Goal: Information Seeking & Learning: Learn about a topic

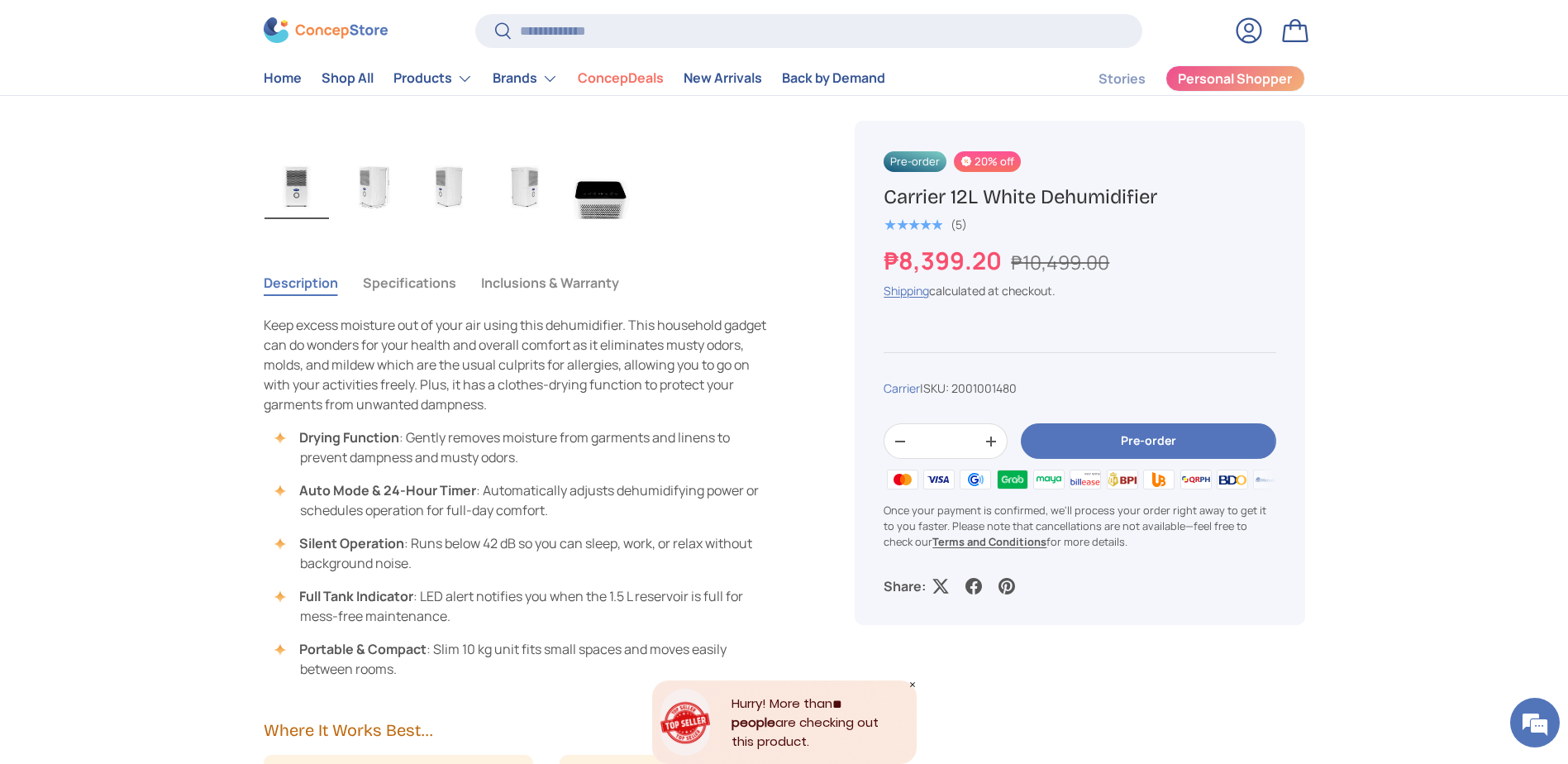
scroll to position [992, 0]
click at [395, 214] on img "Gallery Viewer" at bounding box center [372, 189] width 64 height 66
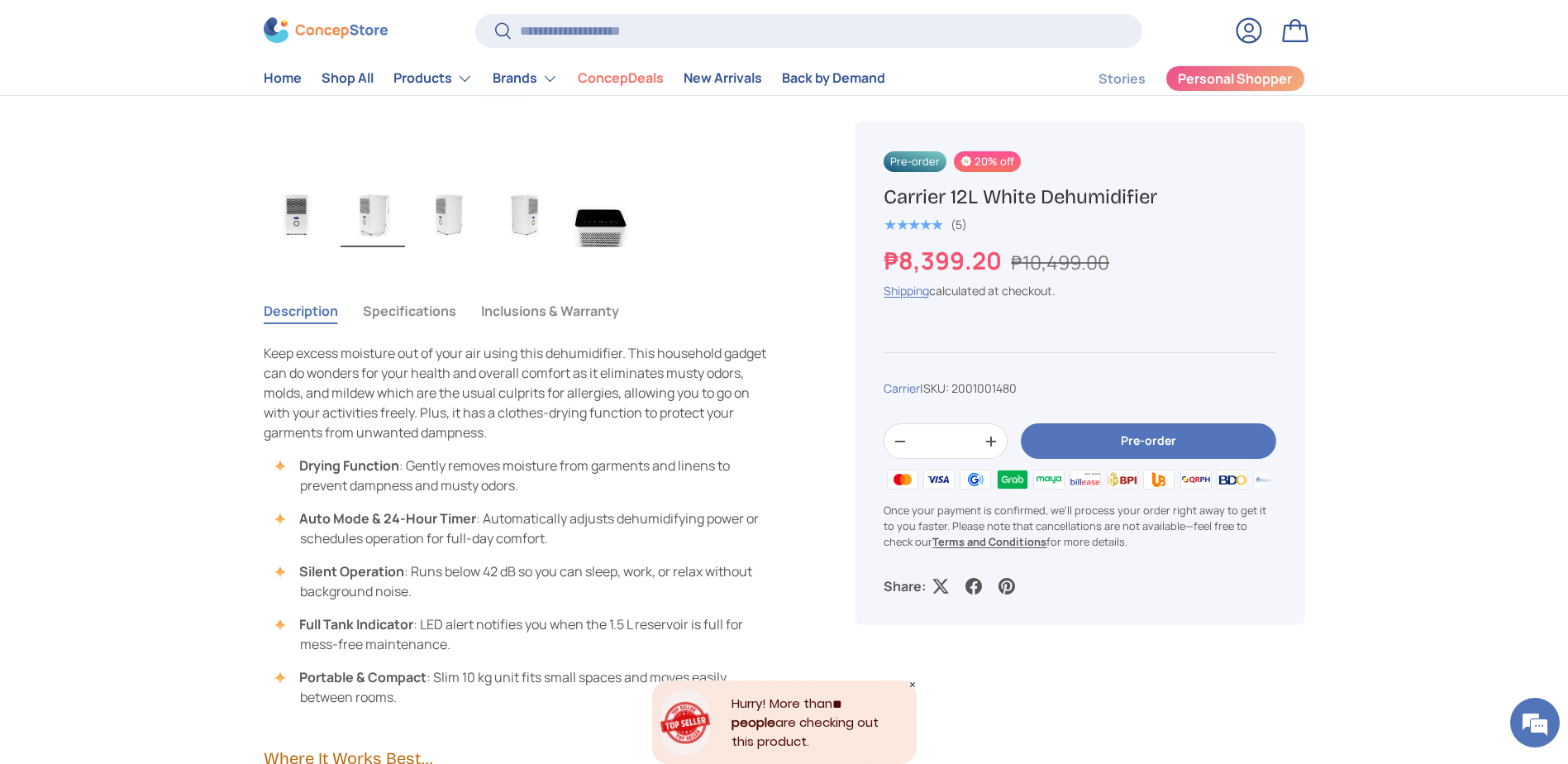
scroll to position [744, 0]
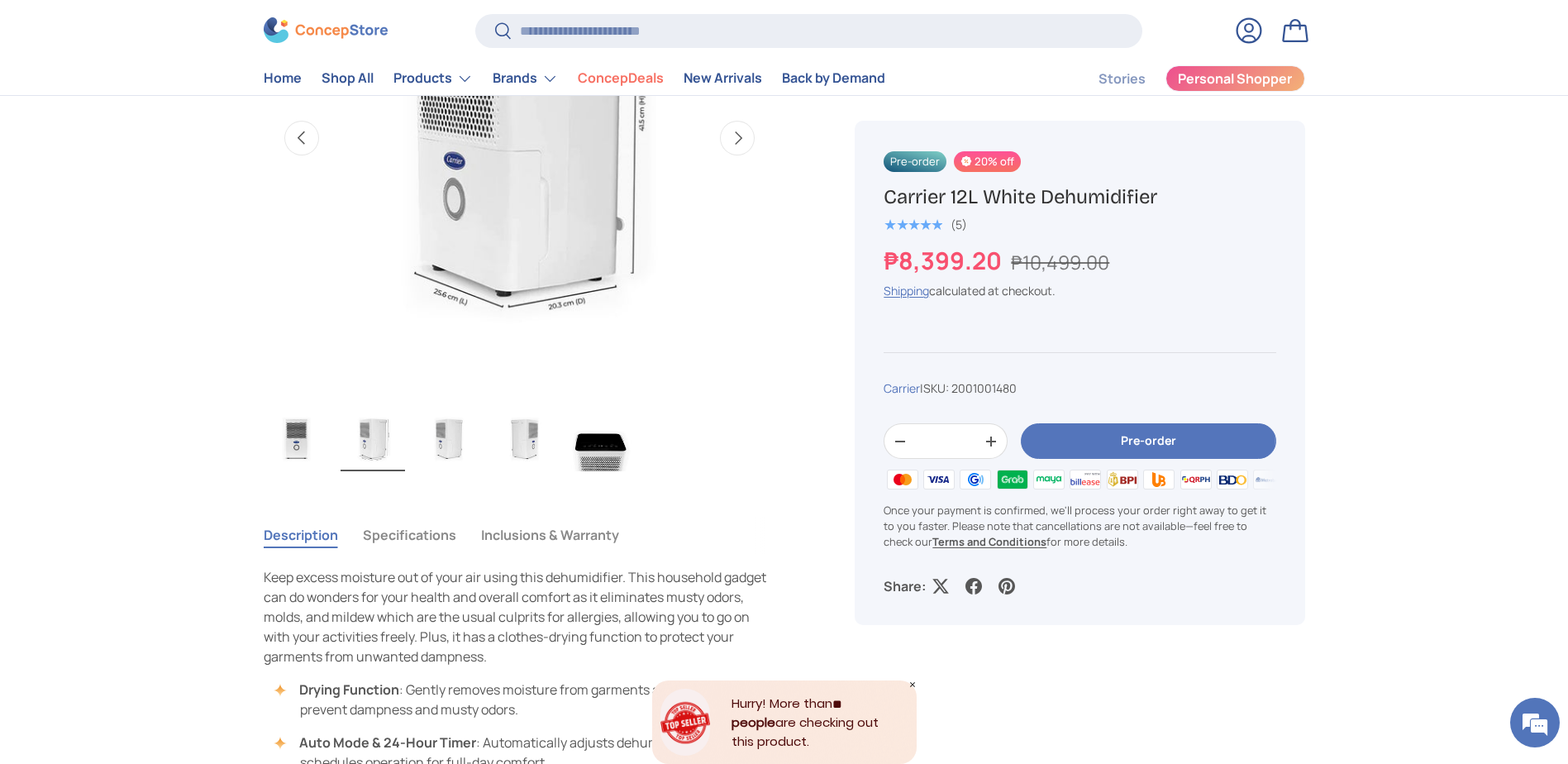
click at [590, 471] on button "Load image 5 in gallery view" at bounding box center [601, 438] width 66 height 68
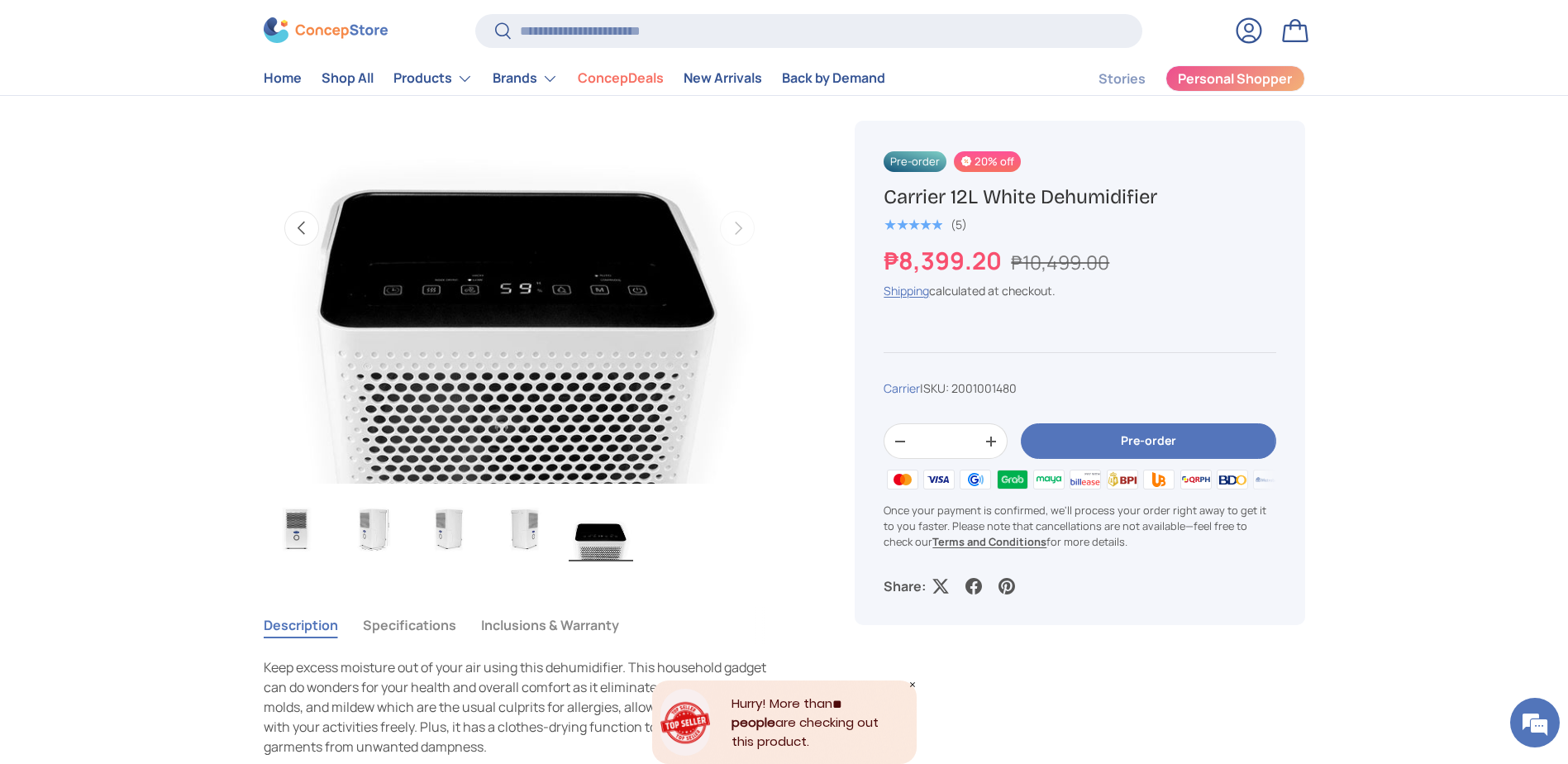
scroll to position [496, 0]
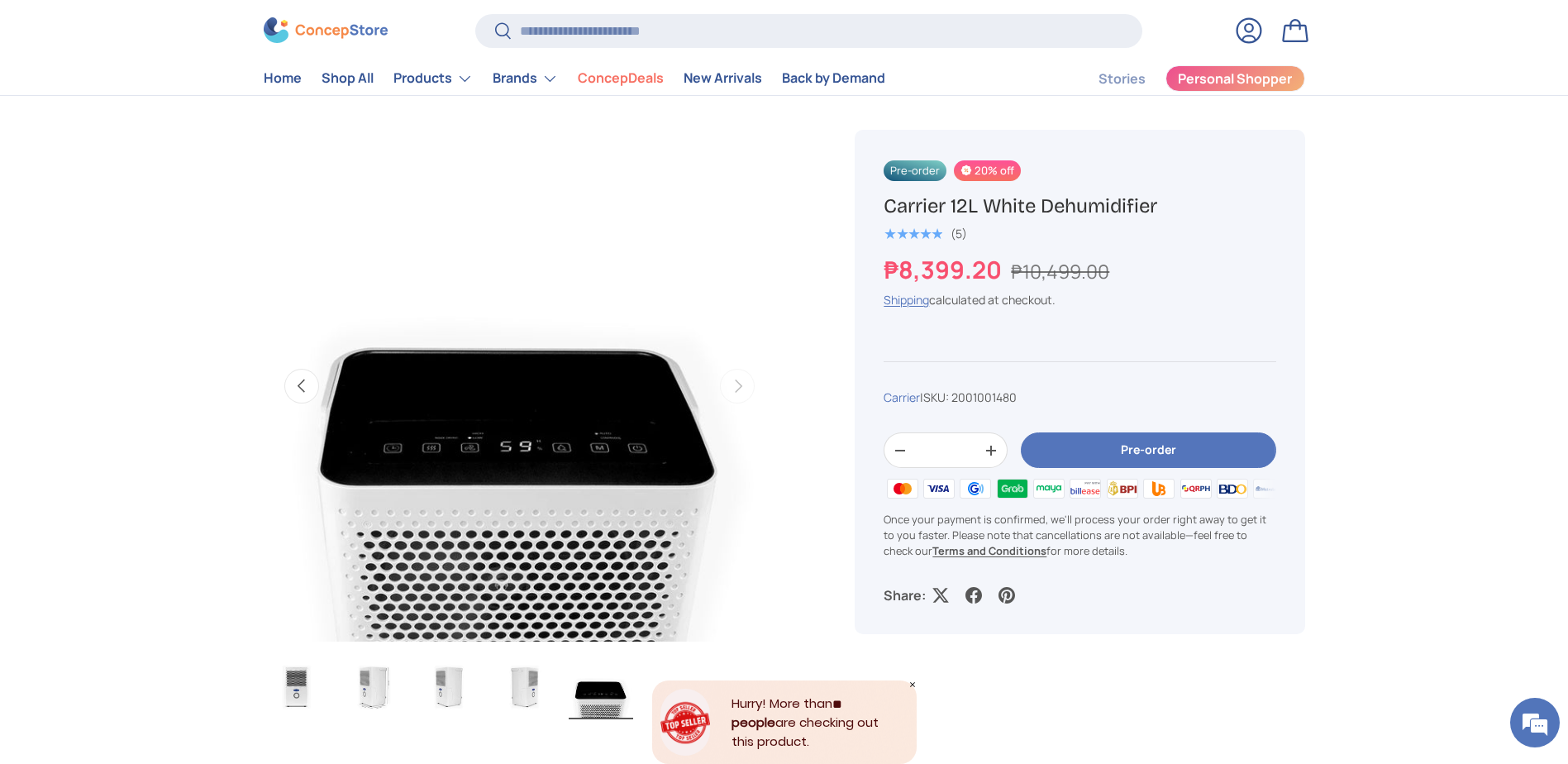
drag, startPoint x: 521, startPoint y: 694, endPoint x: 512, endPoint y: 694, distance: 9.0
click at [521, 694] on img "Gallery Viewer" at bounding box center [524, 686] width 64 height 66
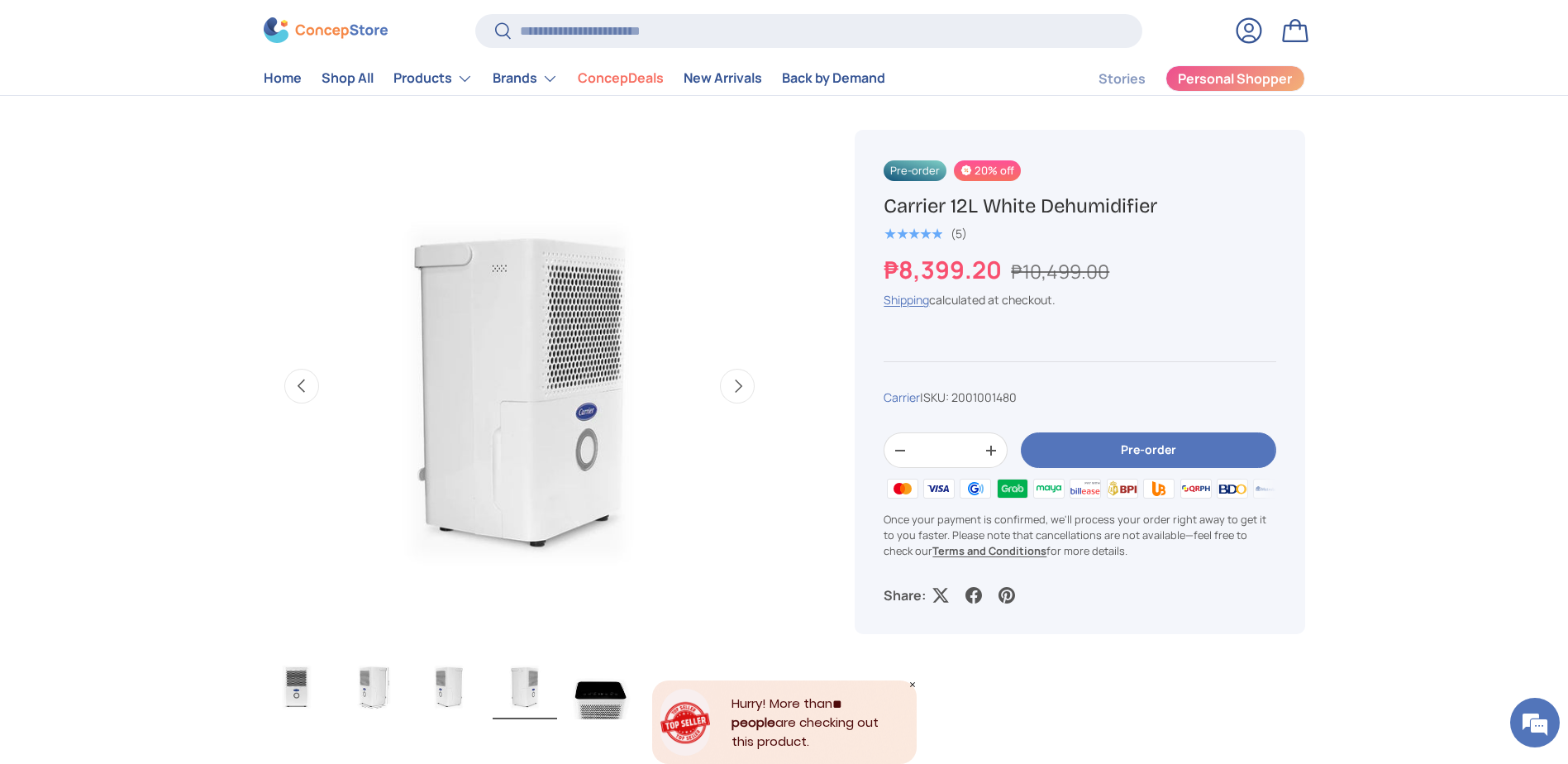
drag, startPoint x: 461, startPoint y: 693, endPoint x: 439, endPoint y: 696, distance: 22.2
click at [460, 693] on img "Gallery Viewer" at bounding box center [449, 686] width 64 height 66
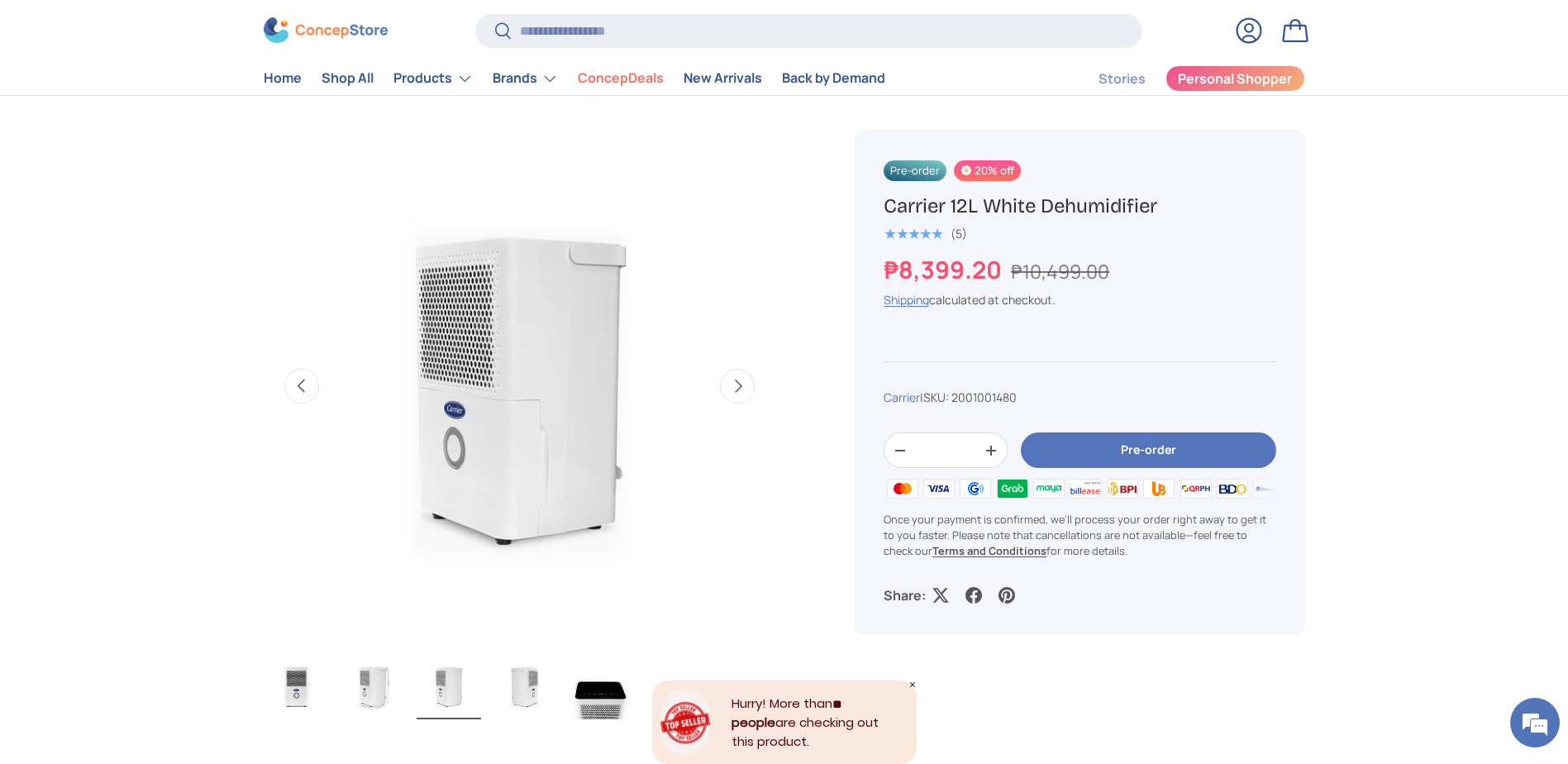
click at [400, 695] on img "Gallery Viewer" at bounding box center [372, 686] width 64 height 66
click at [298, 697] on img "Gallery Viewer" at bounding box center [297, 686] width 64 height 66
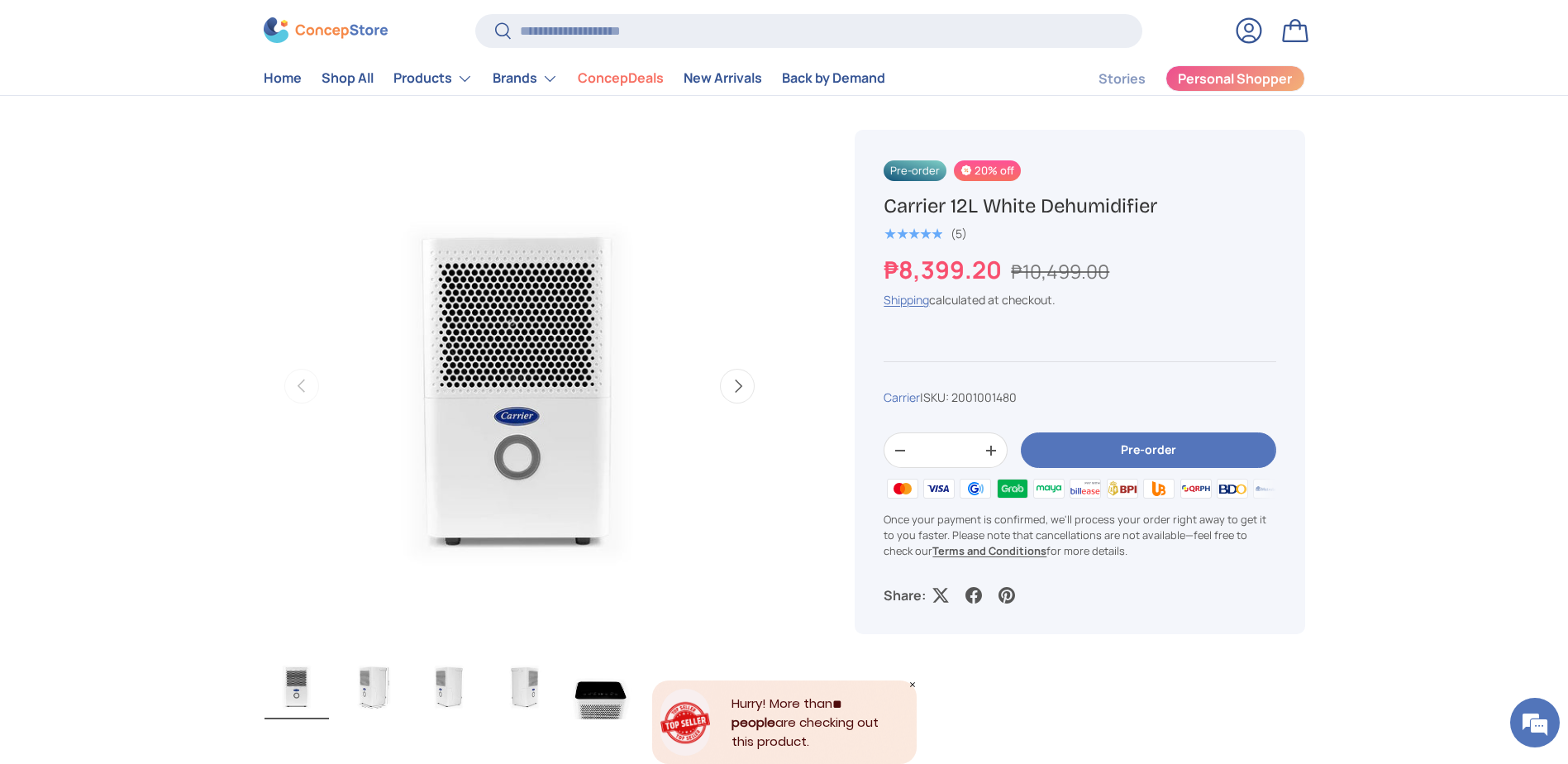
click at [590, 687] on img "Gallery Viewer" at bounding box center [601, 686] width 64 height 66
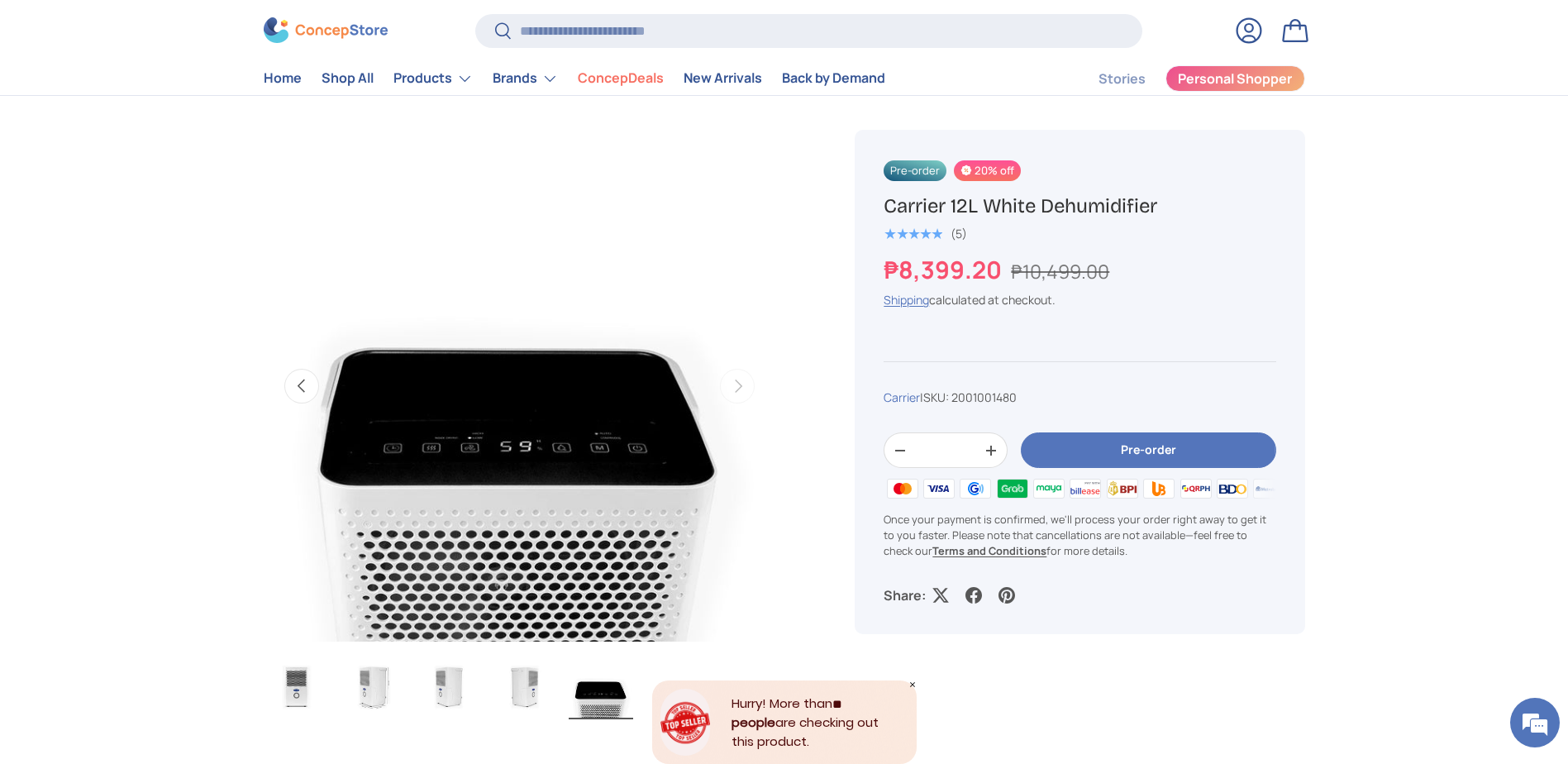
click at [534, 694] on img "Gallery Viewer" at bounding box center [524, 686] width 64 height 66
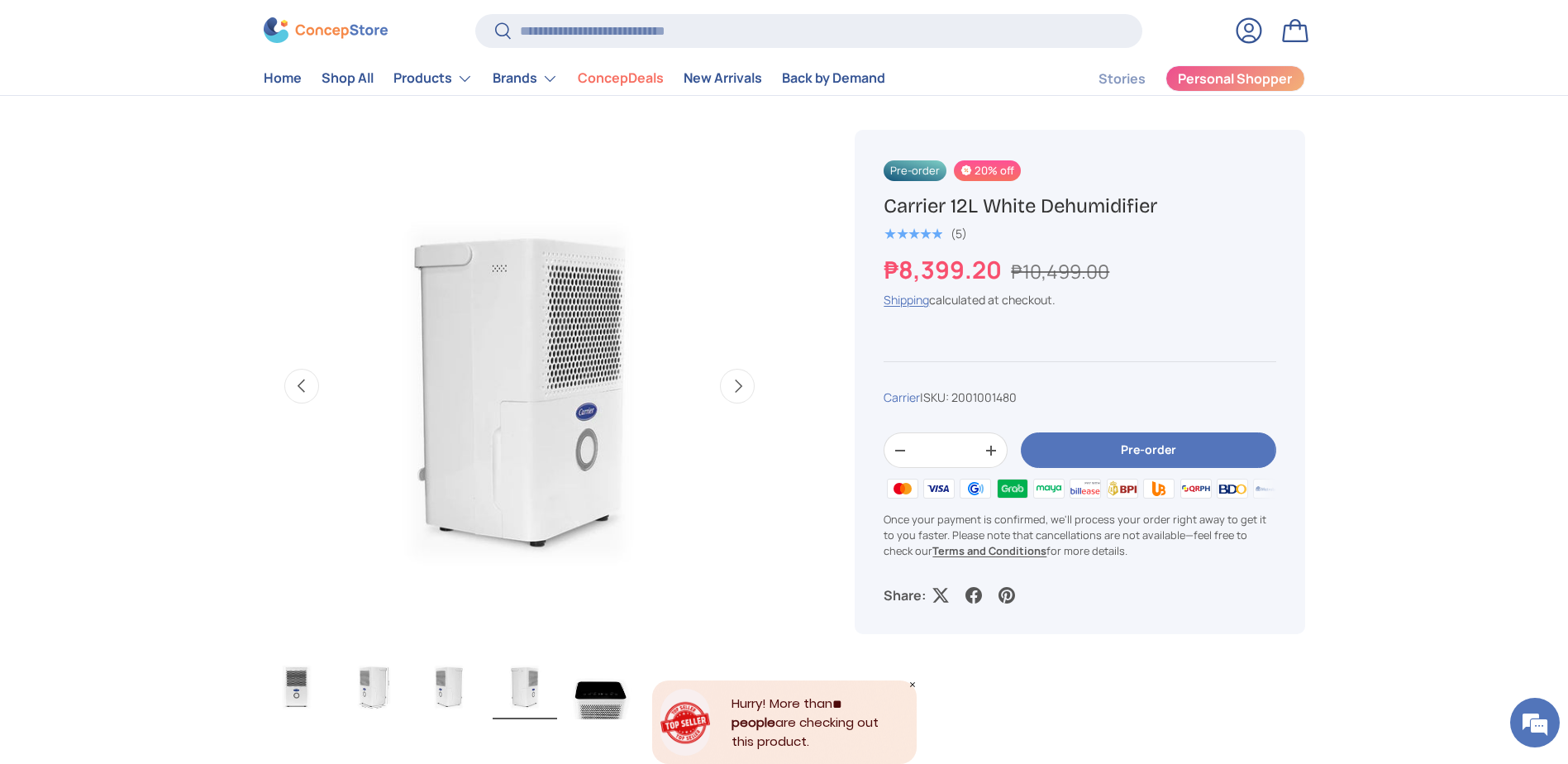
click at [465, 705] on img "Gallery Viewer" at bounding box center [449, 686] width 64 height 66
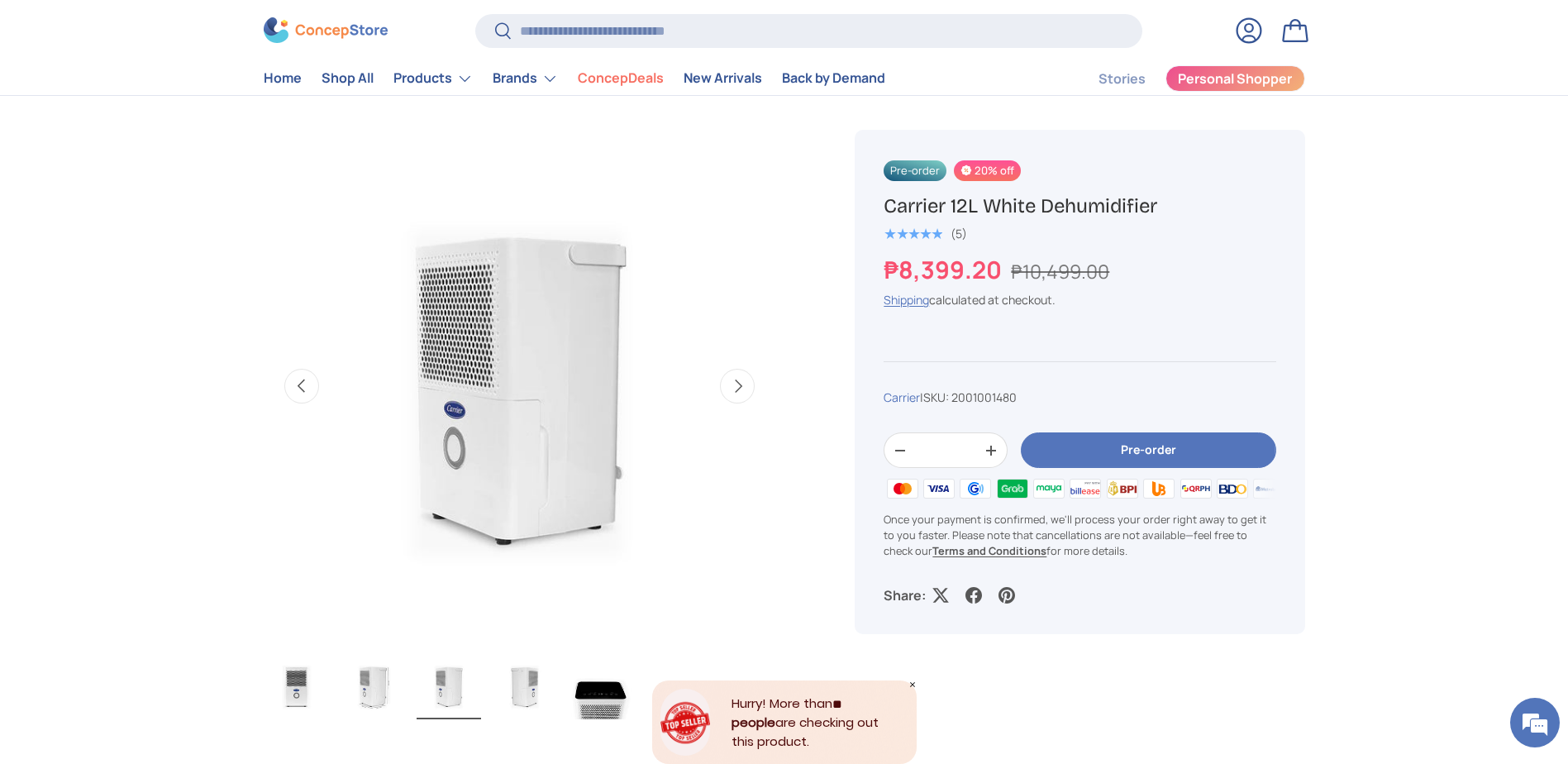
click at [290, 701] on img "Gallery Viewer" at bounding box center [297, 686] width 64 height 66
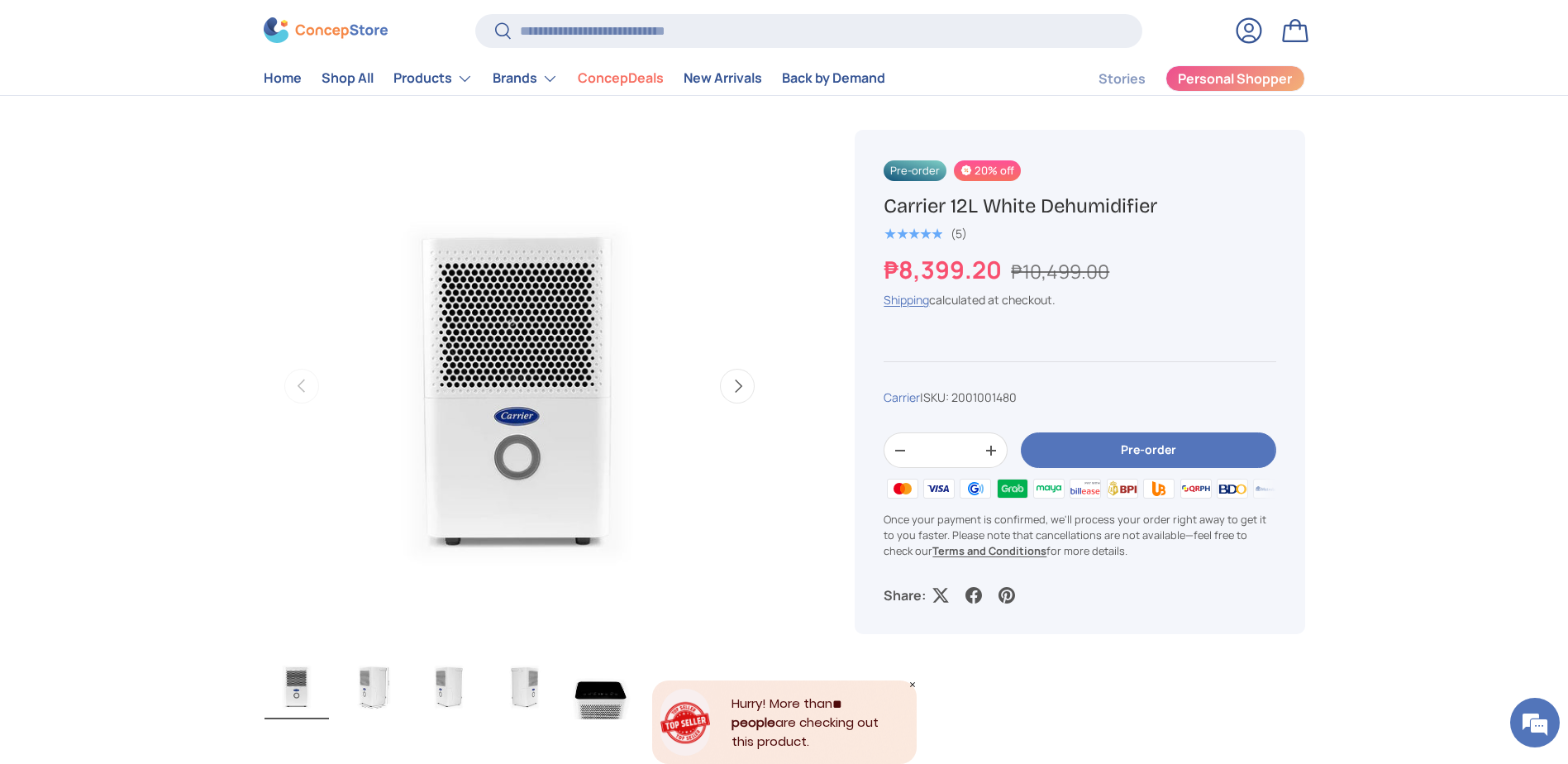
click at [349, 698] on img "Gallery Viewer" at bounding box center [372, 686] width 64 height 66
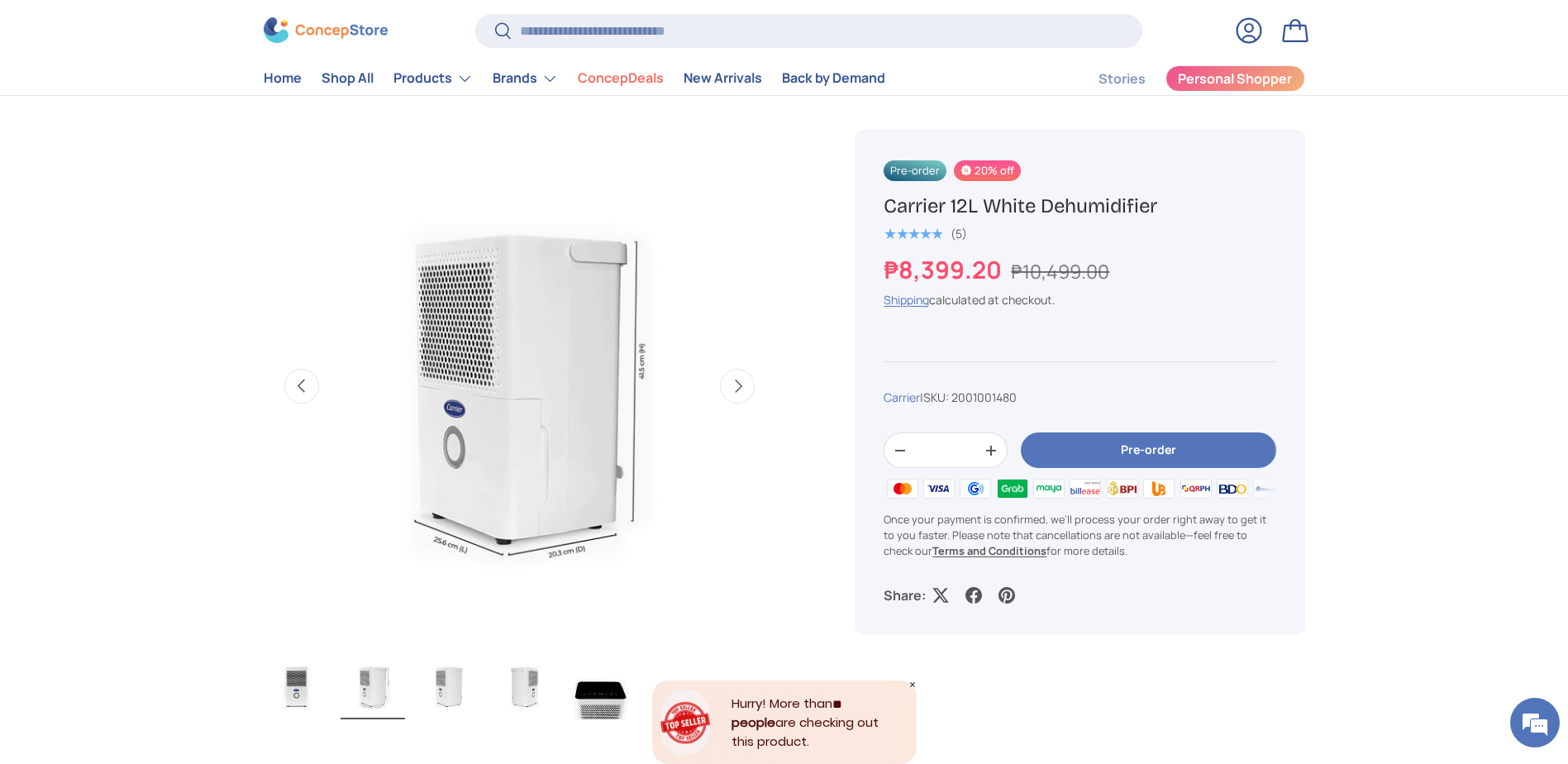
click at [437, 699] on img "Gallery Viewer" at bounding box center [449, 686] width 64 height 66
click at [534, 698] on img "Gallery Viewer" at bounding box center [524, 686] width 64 height 66
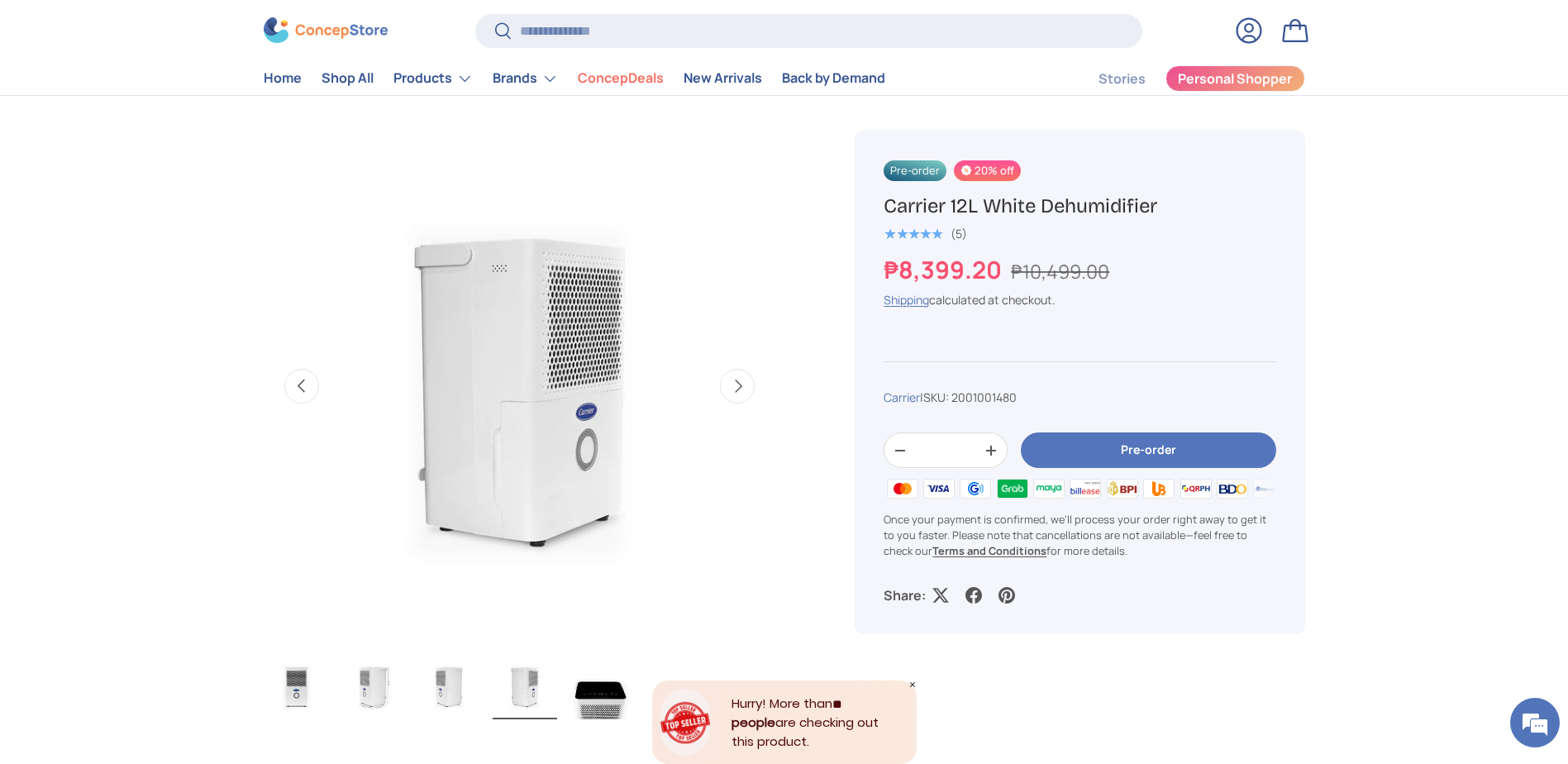
click at [614, 698] on img "Gallery Viewer" at bounding box center [601, 686] width 64 height 66
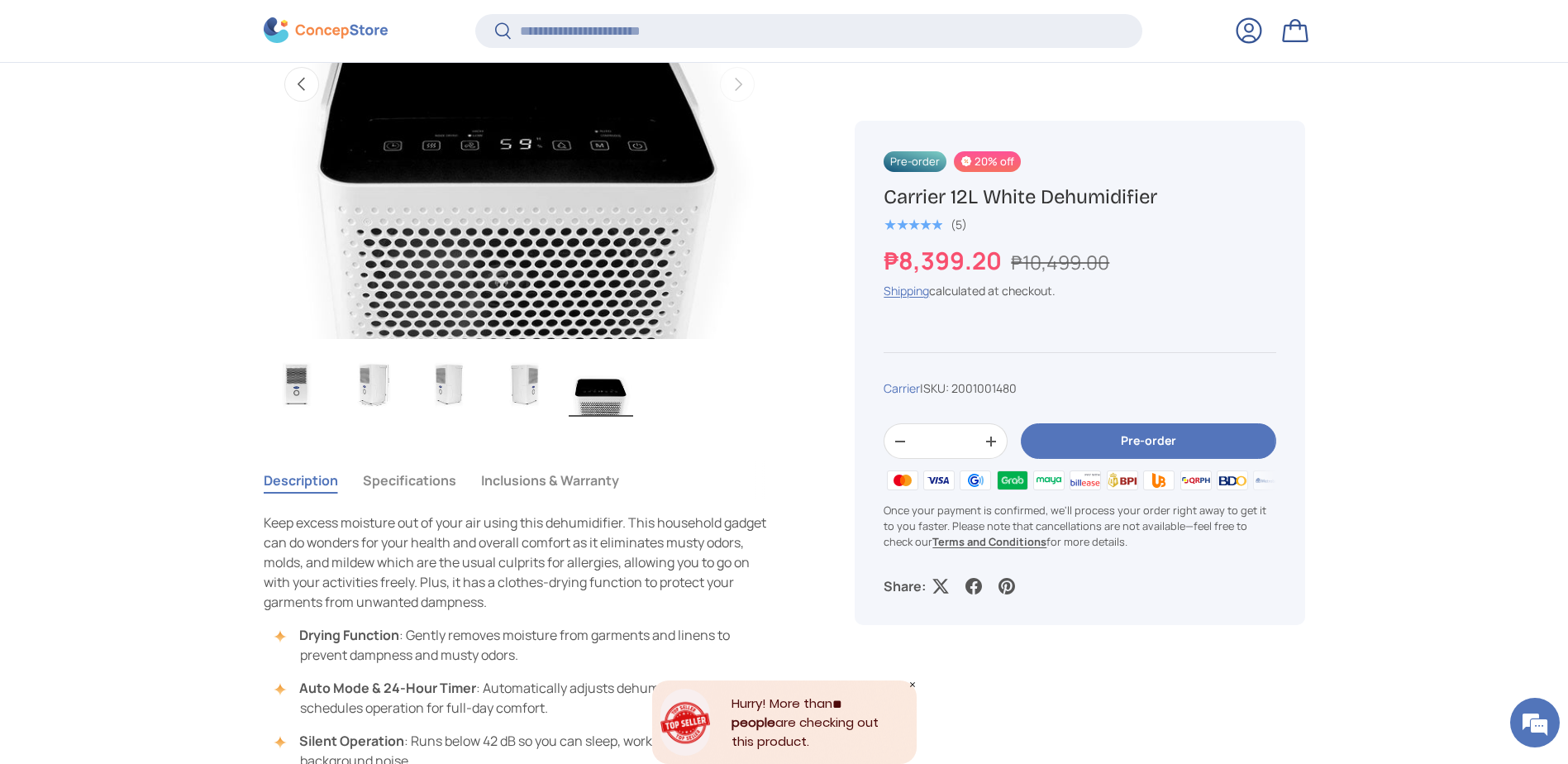
scroll to position [824, 0]
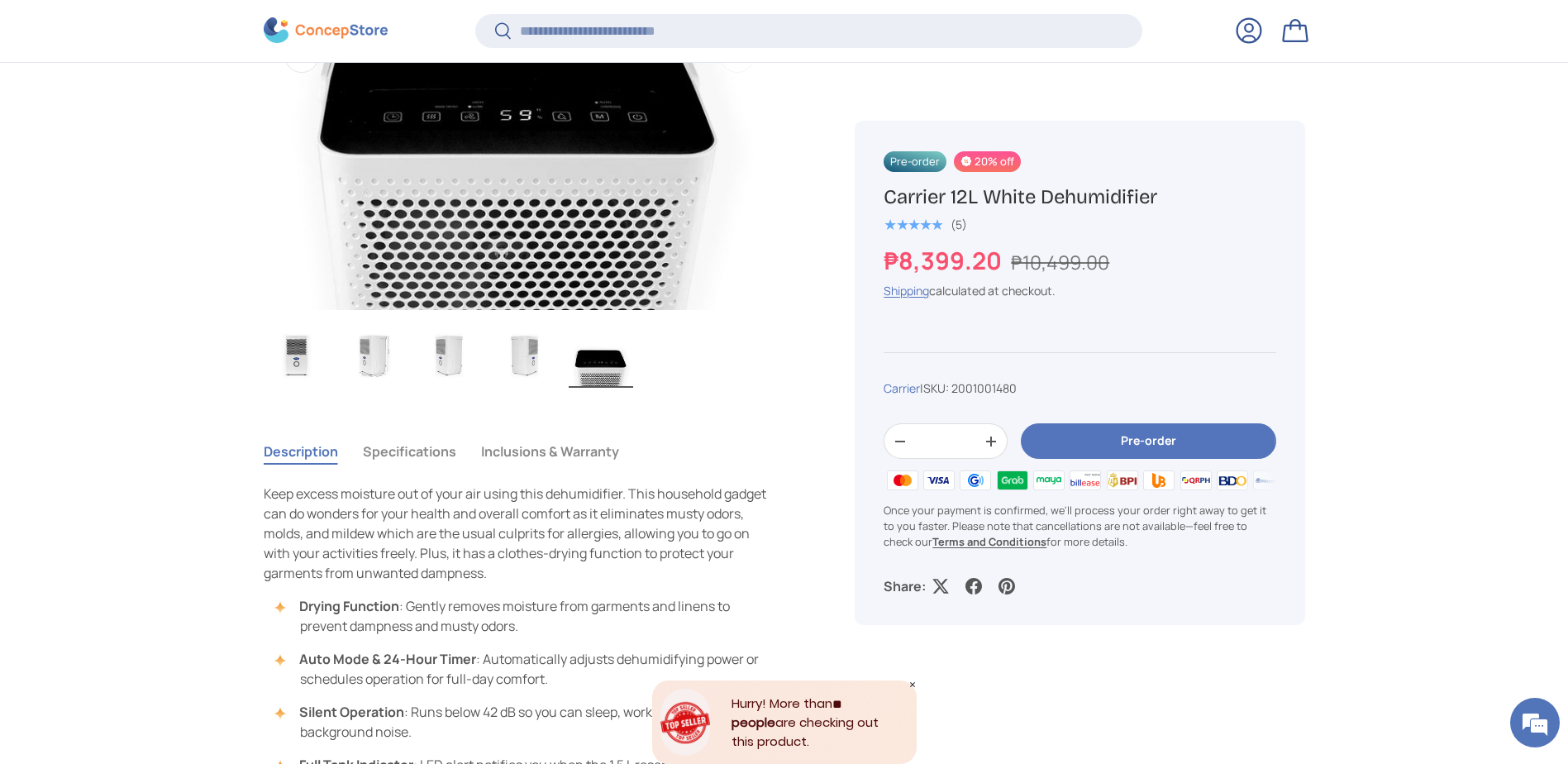
click at [400, 458] on button "Specifications" at bounding box center [409, 451] width 93 height 38
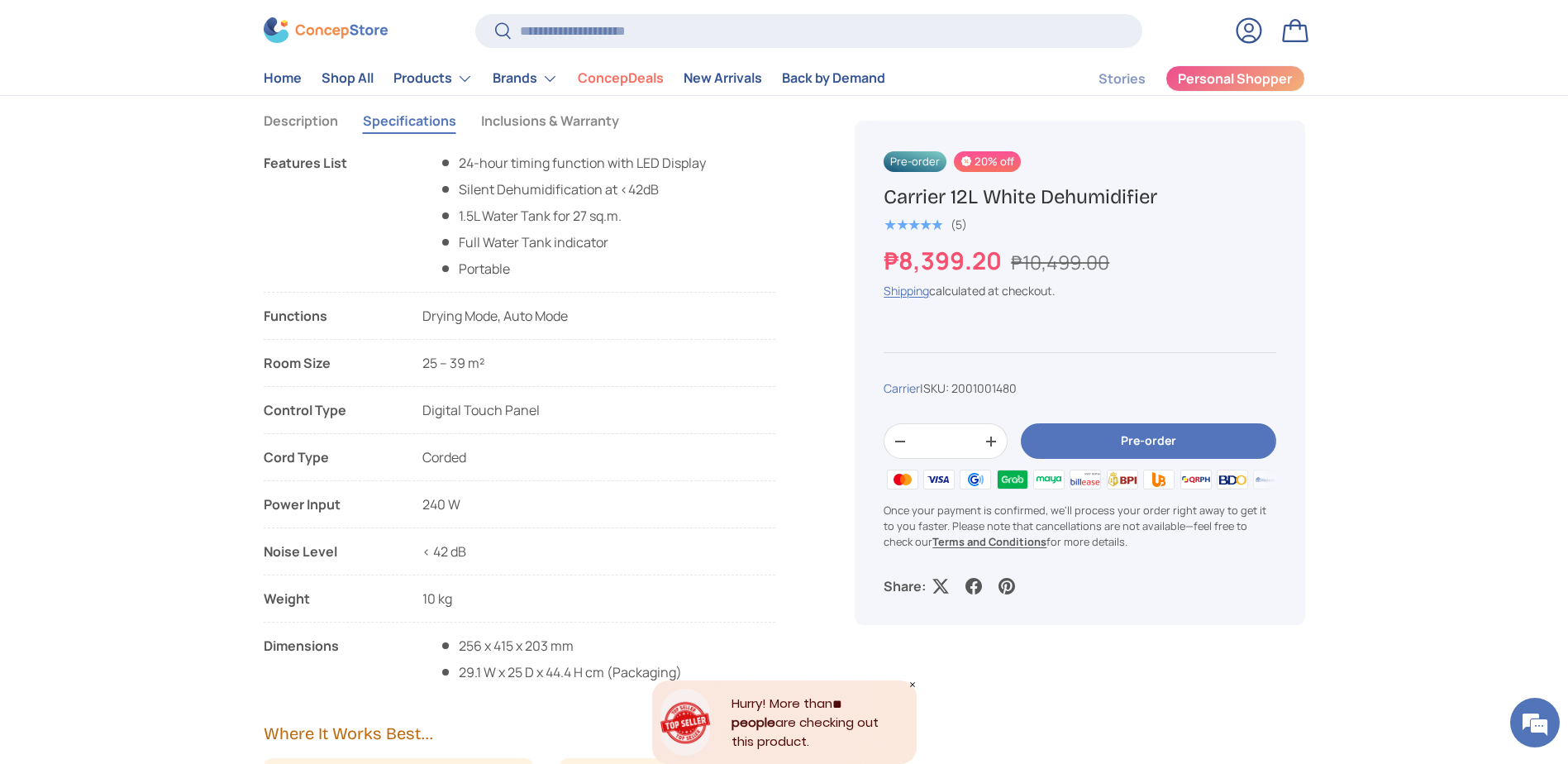
scroll to position [1076, 0]
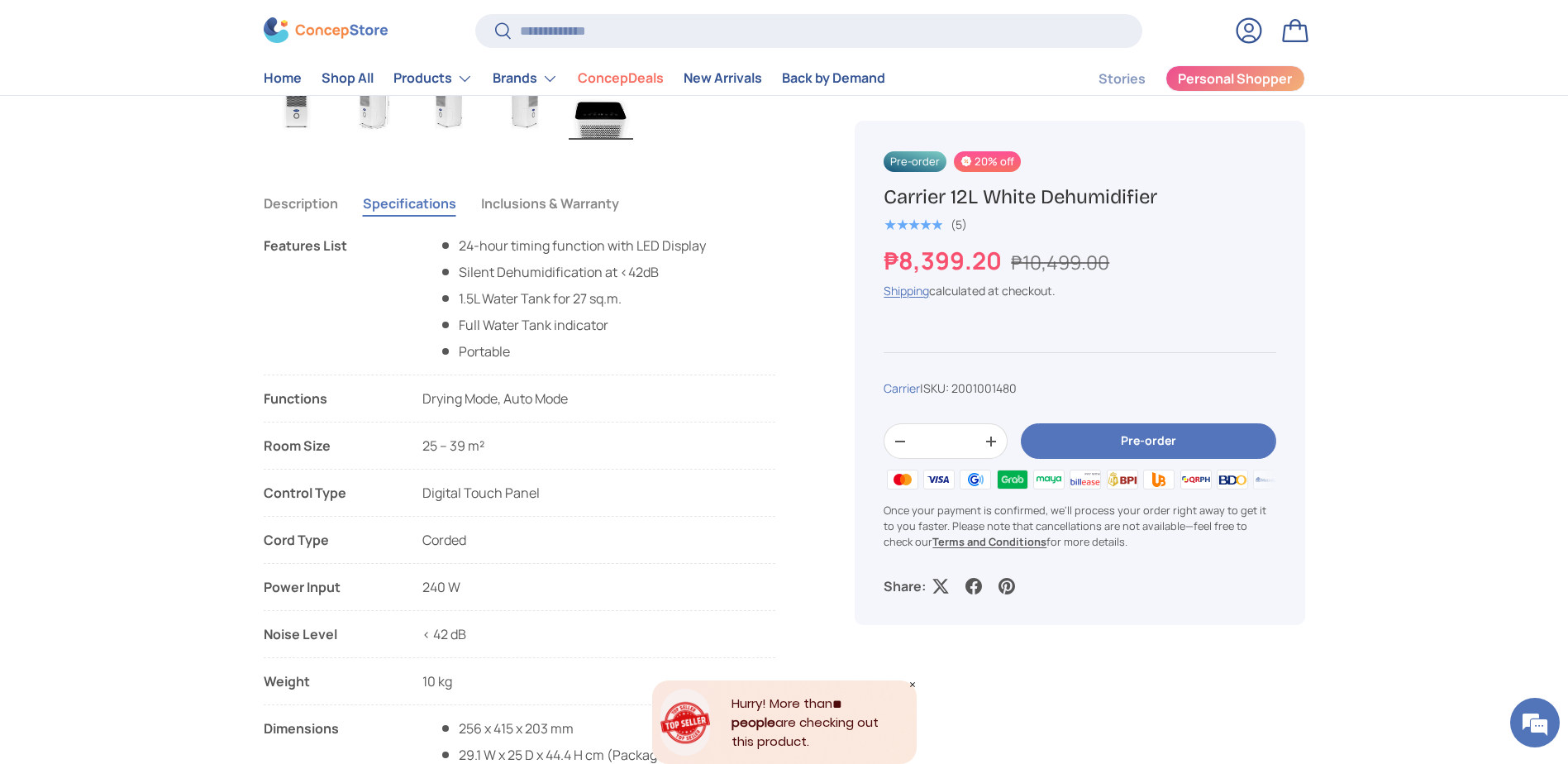
click at [582, 188] on button "Inclusions & Warranty" at bounding box center [550, 203] width 138 height 38
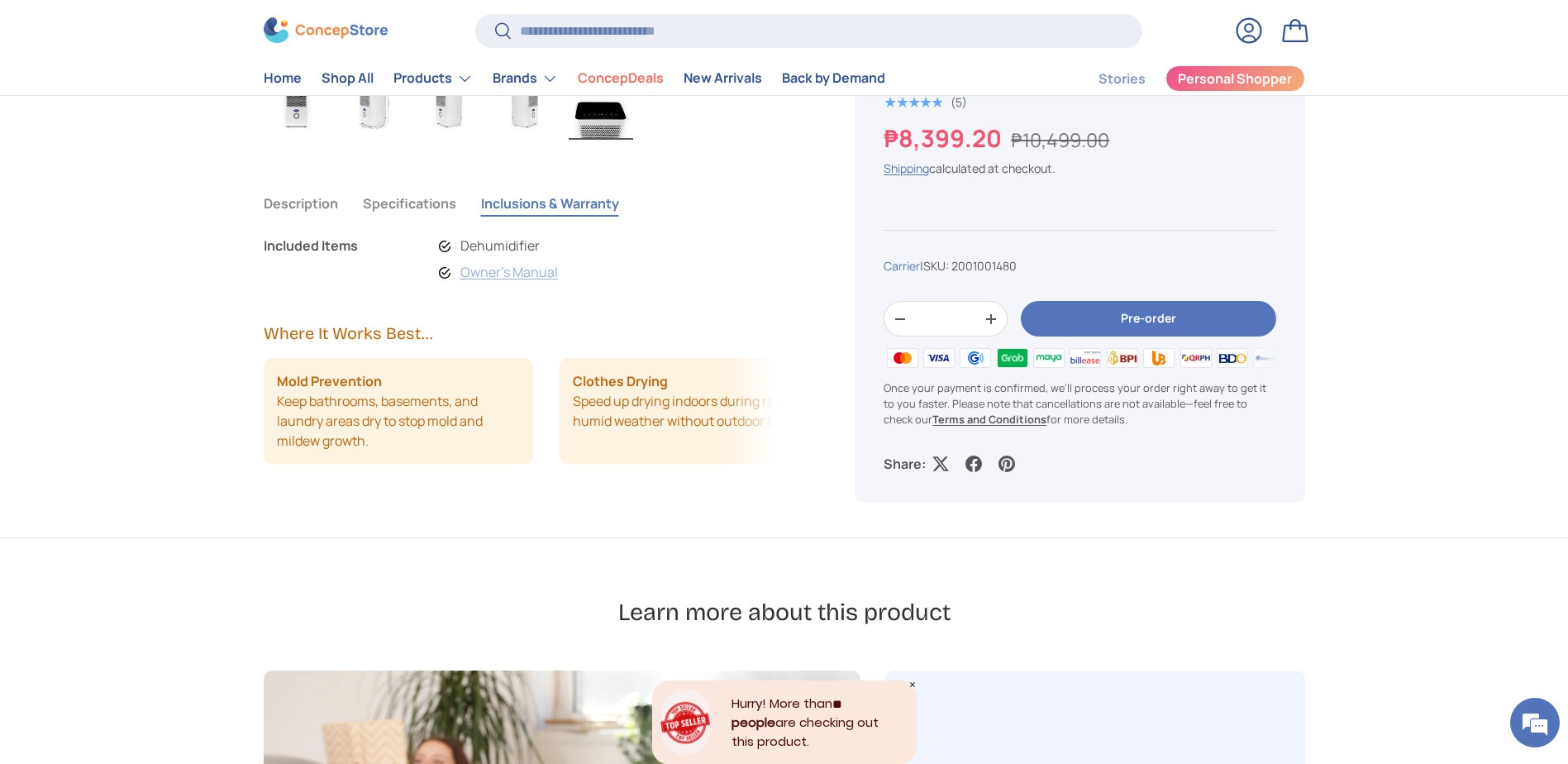
click at [494, 275] on link "Owner's Manual" at bounding box center [509, 271] width 98 height 18
click at [414, 200] on button "Specifications" at bounding box center [409, 203] width 93 height 38
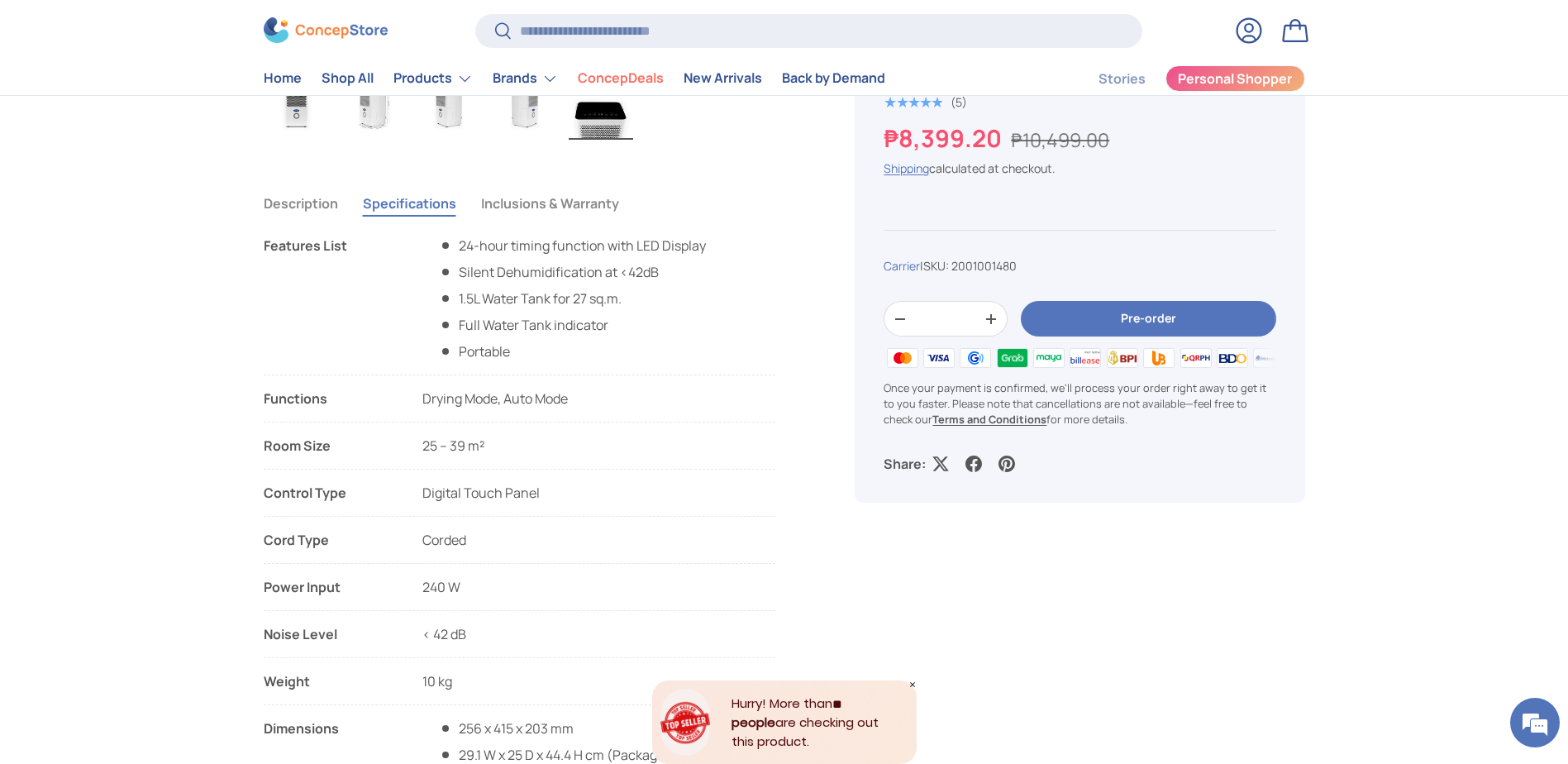
click at [523, 194] on button "Inclusions & Warranty" at bounding box center [550, 203] width 138 height 38
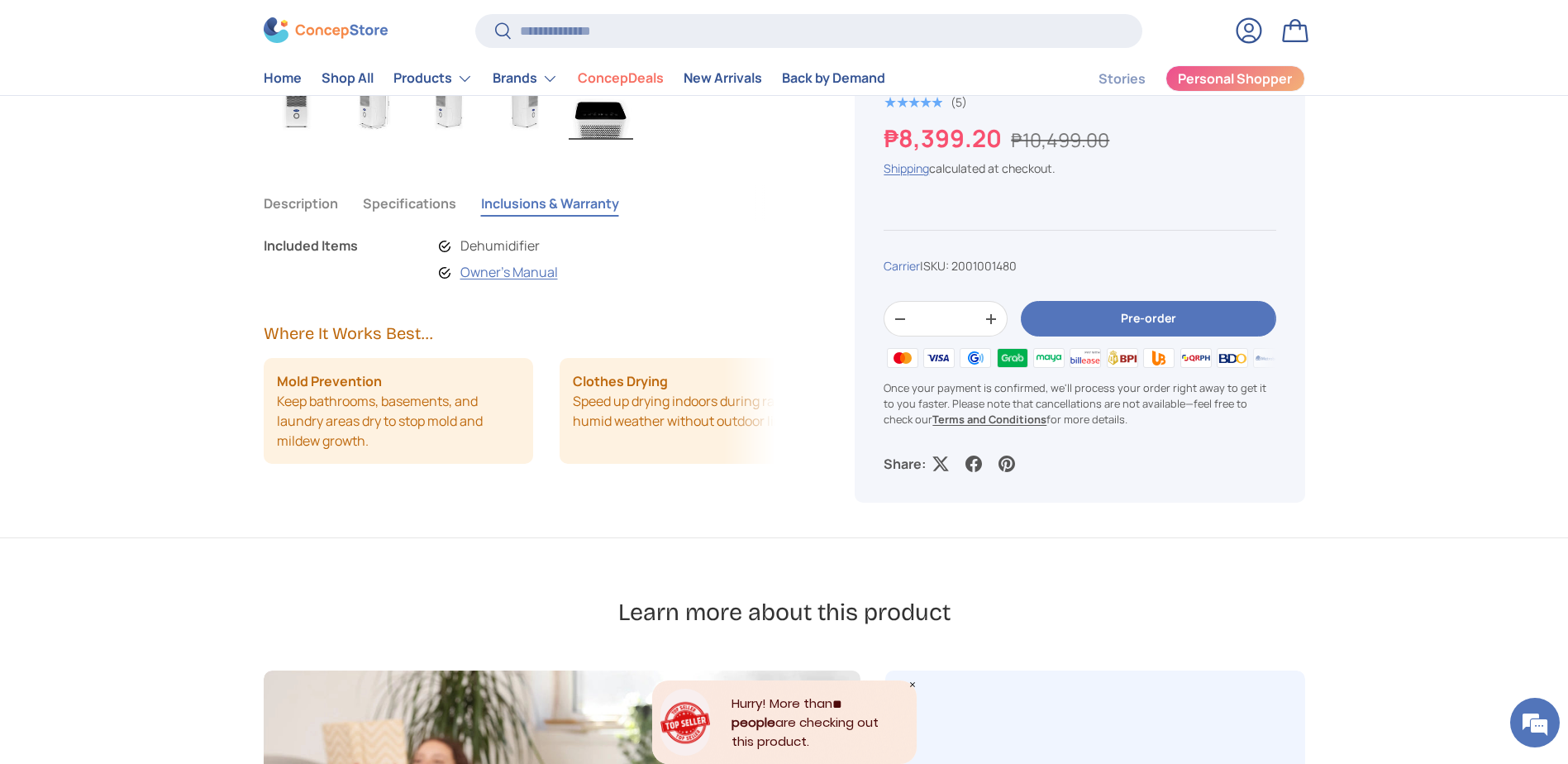
click at [466, 249] on li "Dehumidifier" at bounding box center [499, 245] width 119 height 20
click at [414, 203] on button "Specifications" at bounding box center [409, 203] width 93 height 38
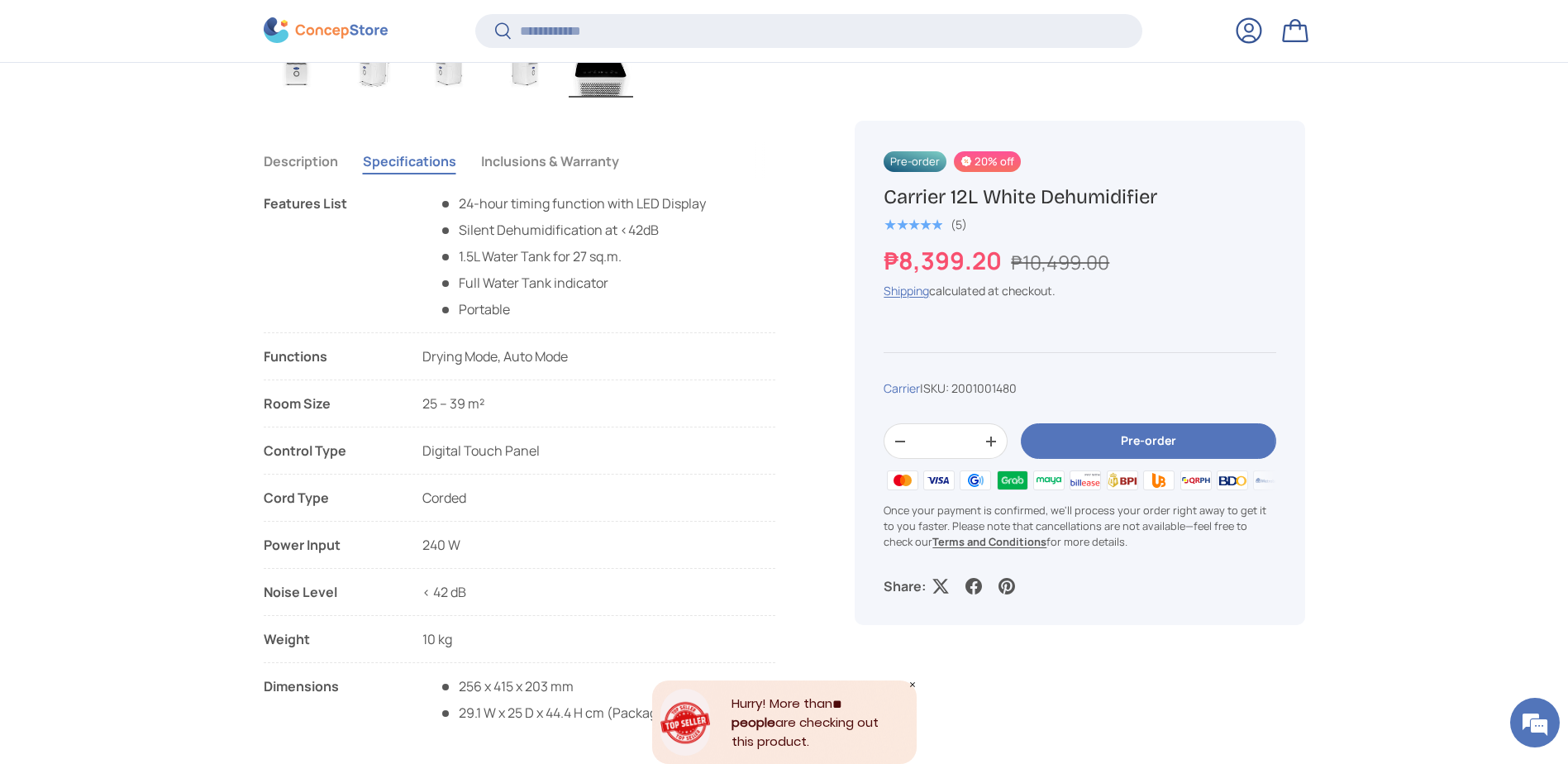
scroll to position [1155, 0]
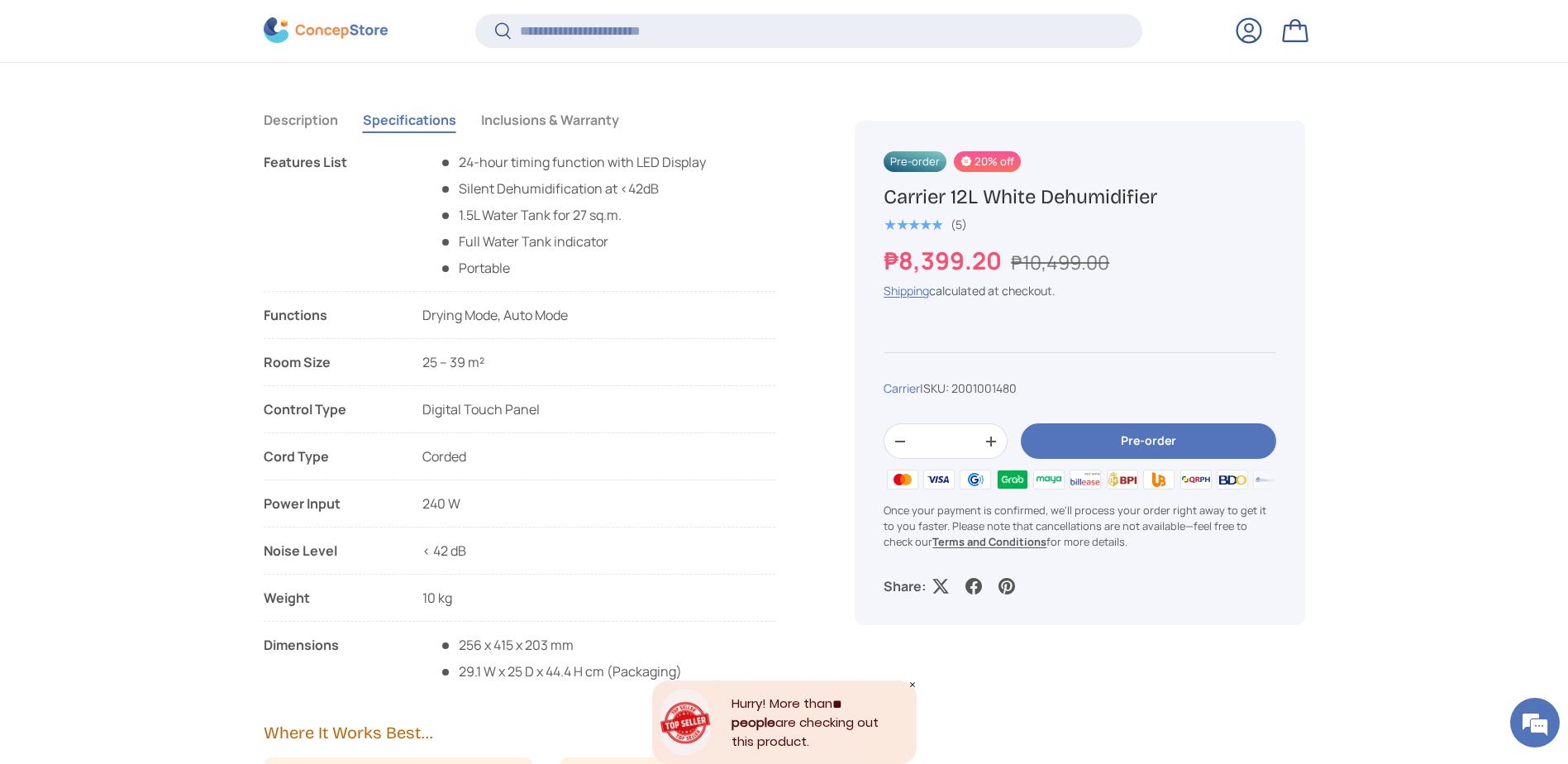
click at [915, 685] on icon "Close" at bounding box center [912, 684] width 8 height 8
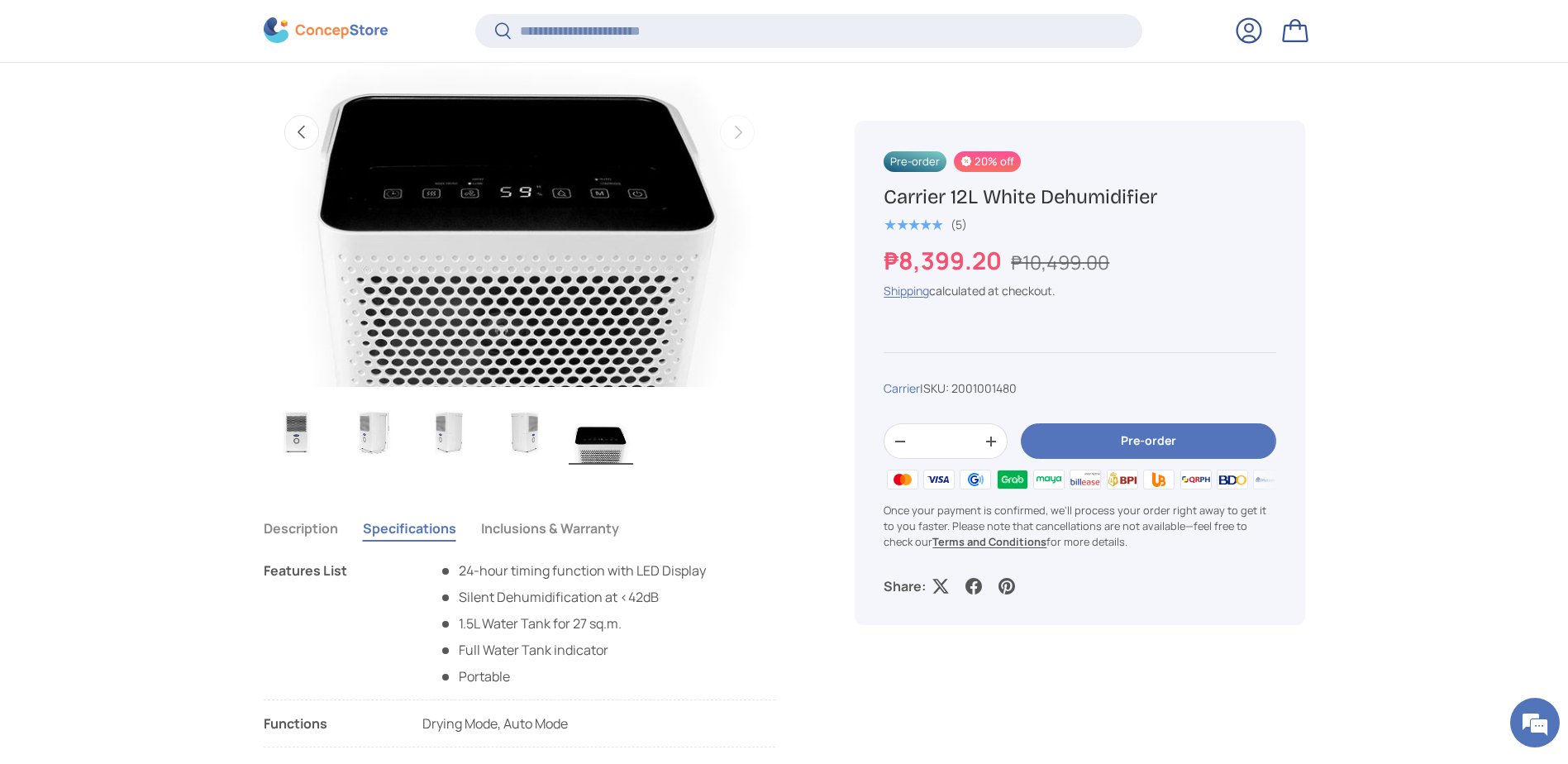
scroll to position [907, 0]
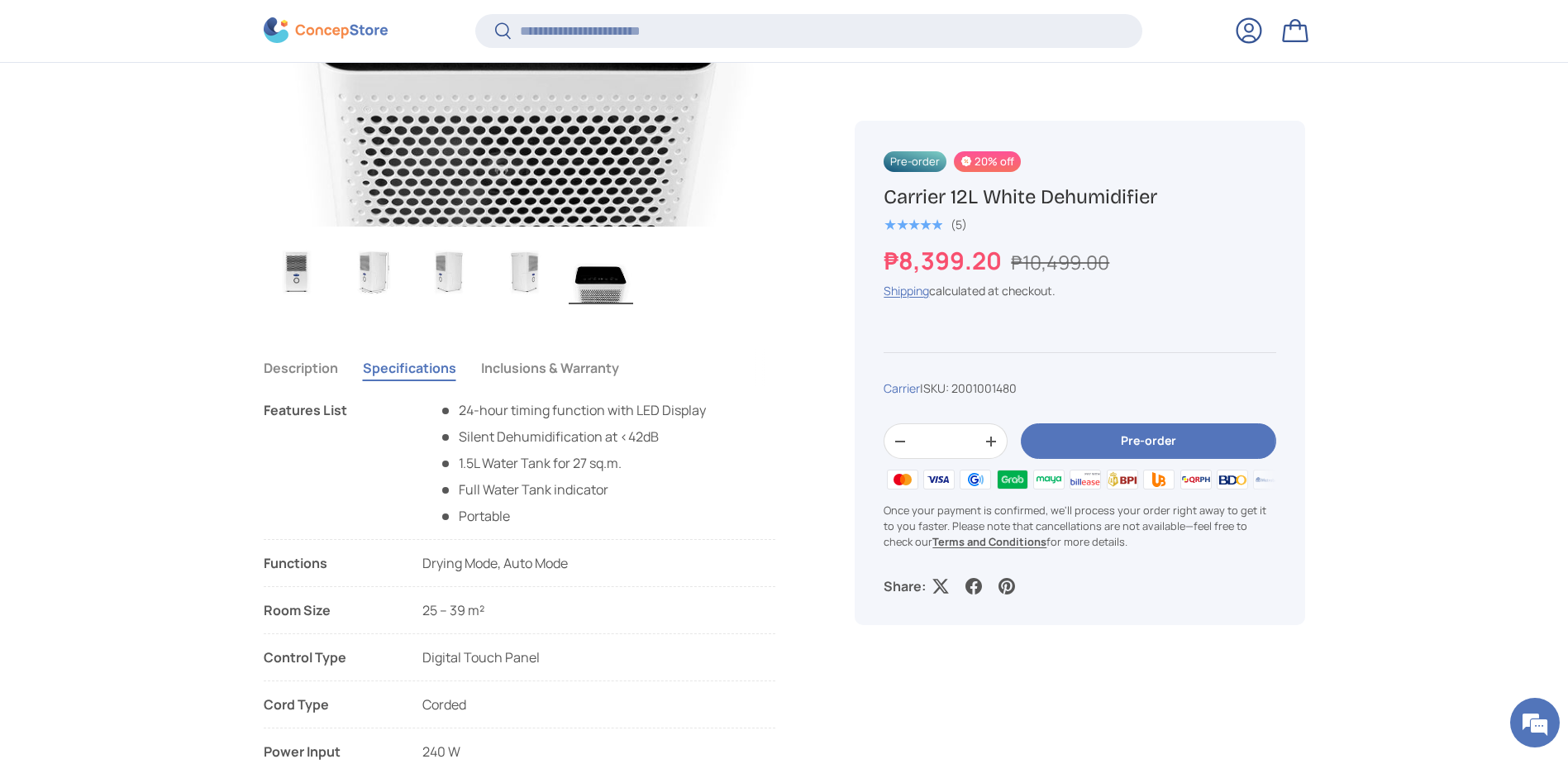
click at [542, 282] on img "Gallery Viewer" at bounding box center [524, 271] width 64 height 66
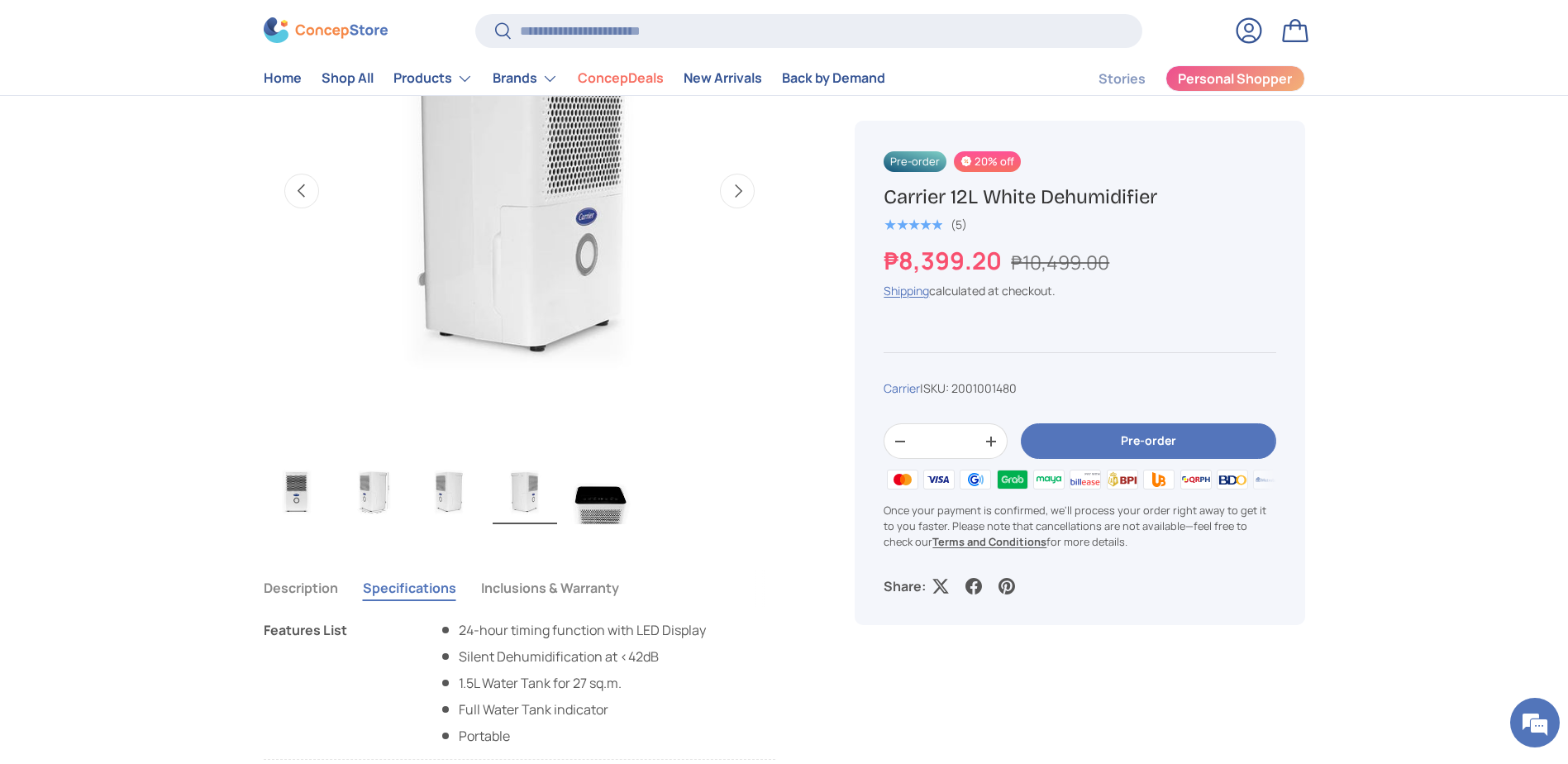
scroll to position [662, 0]
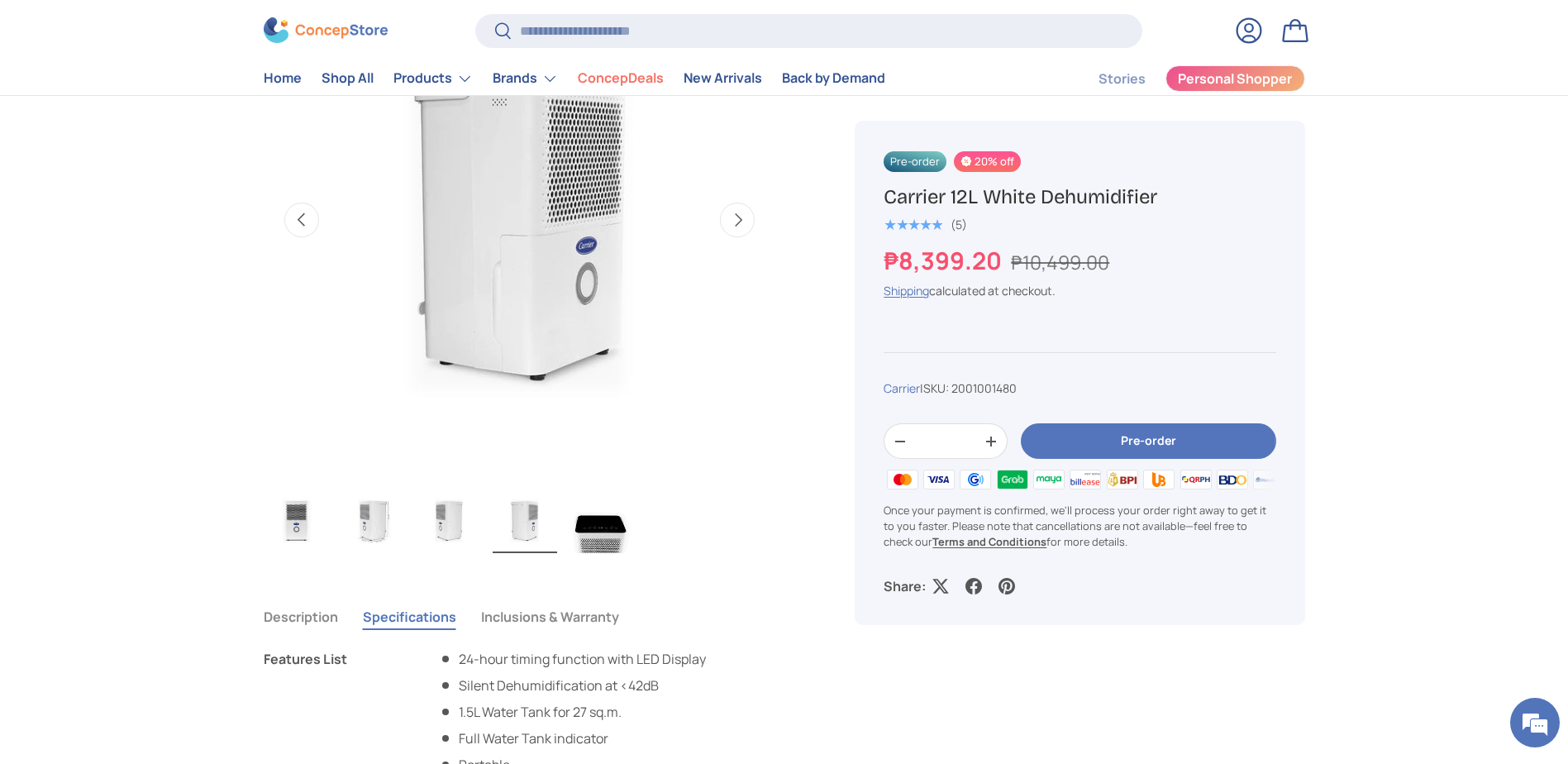
click at [590, 515] on img "Gallery Viewer" at bounding box center [601, 520] width 64 height 66
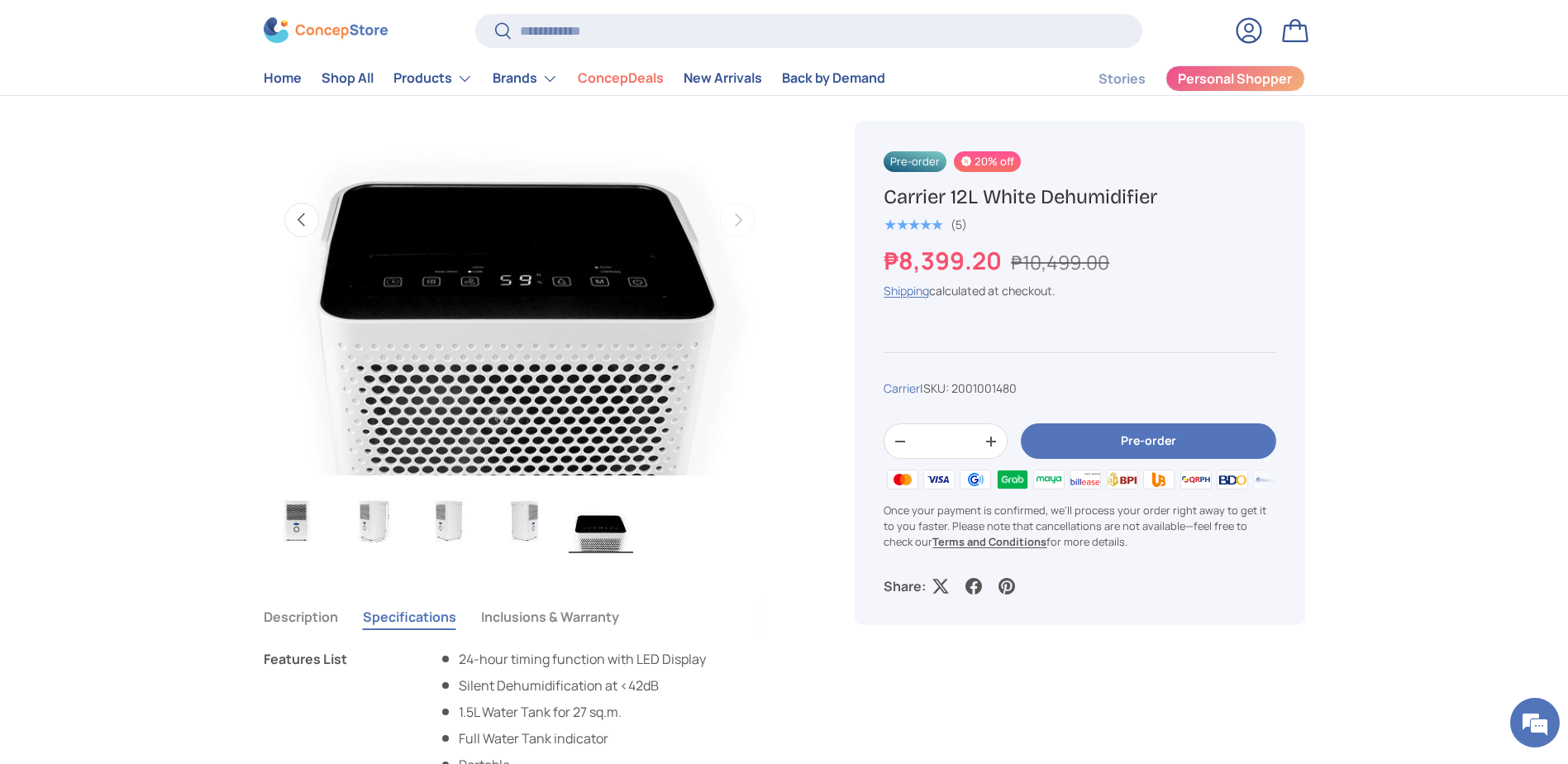
click at [439, 507] on img "Gallery Viewer" at bounding box center [449, 520] width 64 height 66
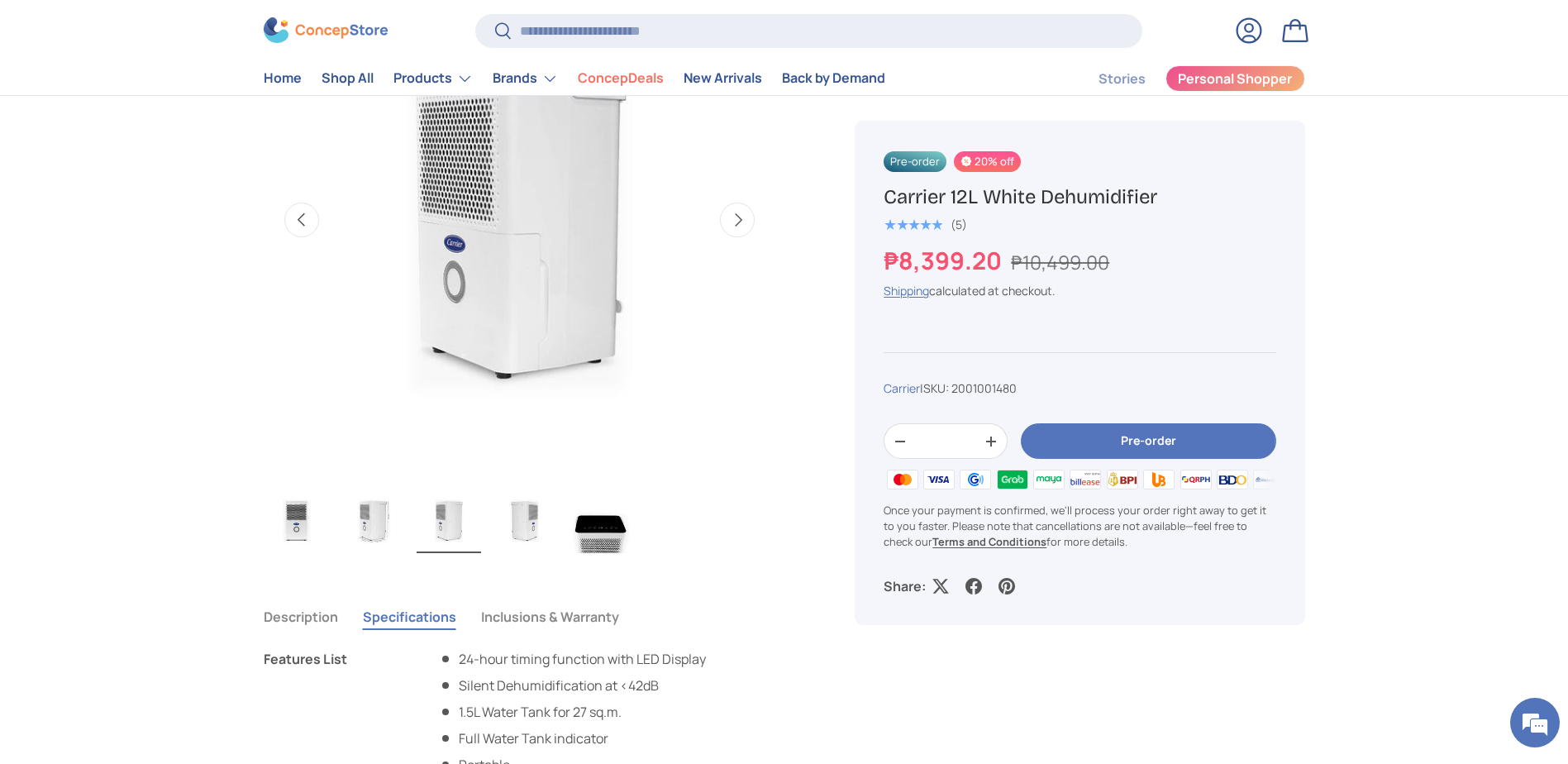
click at [372, 524] on img "Gallery Viewer" at bounding box center [372, 520] width 64 height 66
click at [295, 520] on img "Gallery Viewer" at bounding box center [297, 520] width 64 height 66
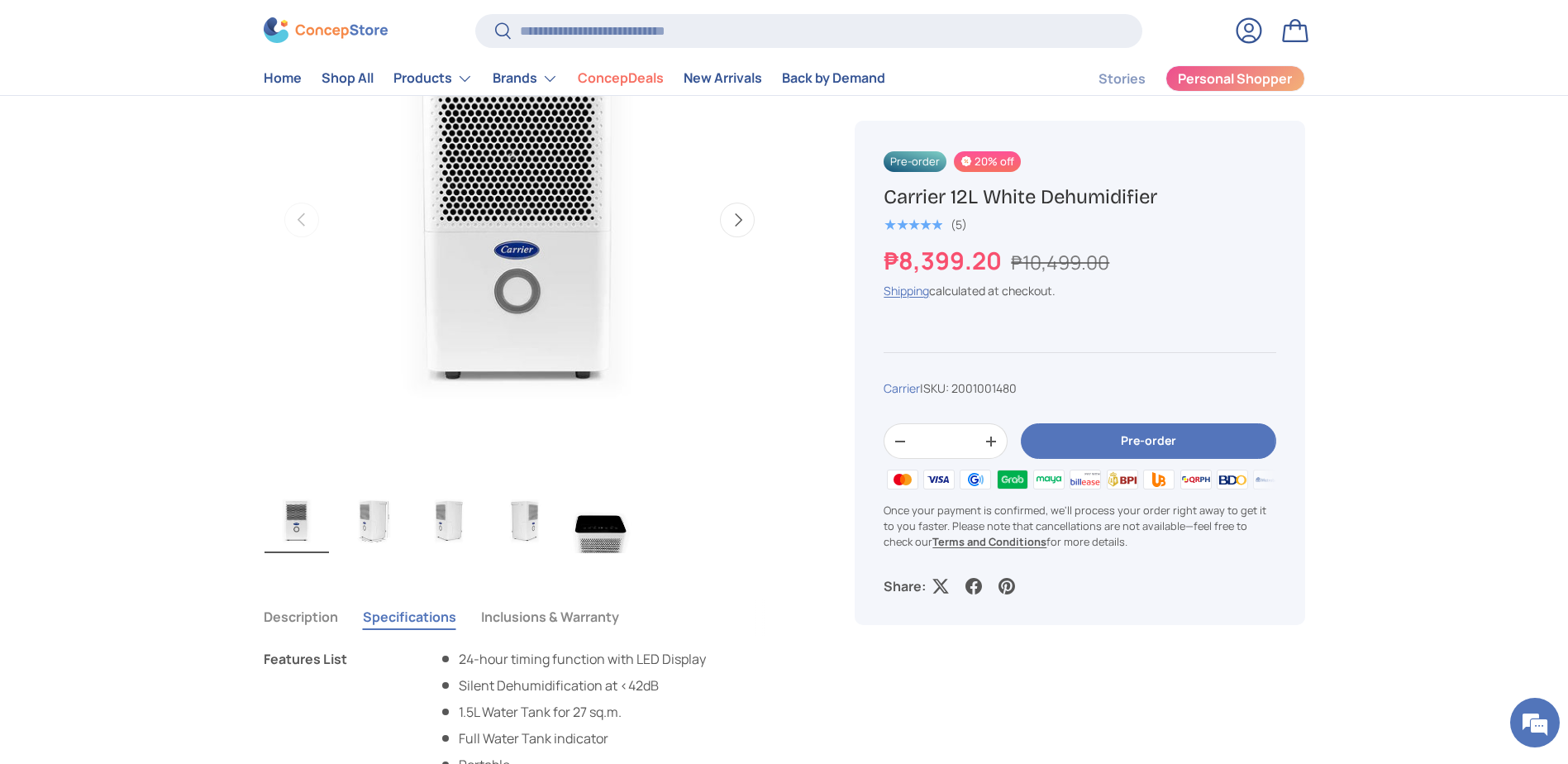
click at [354, 521] on img "Gallery Viewer" at bounding box center [372, 520] width 64 height 66
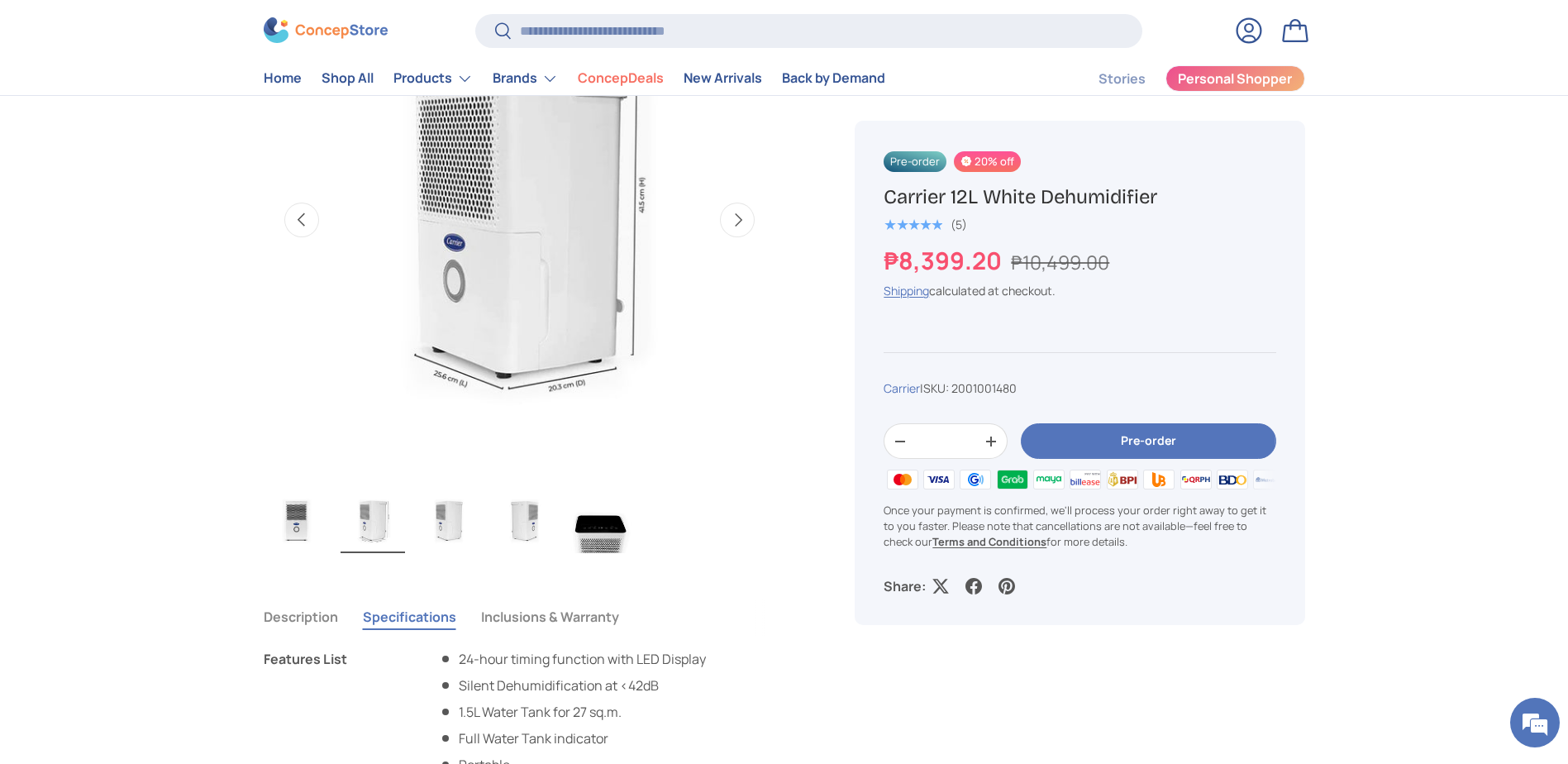
click at [432, 529] on img "Gallery Viewer" at bounding box center [449, 520] width 64 height 66
click at [523, 531] on img "Gallery Viewer" at bounding box center [524, 520] width 64 height 66
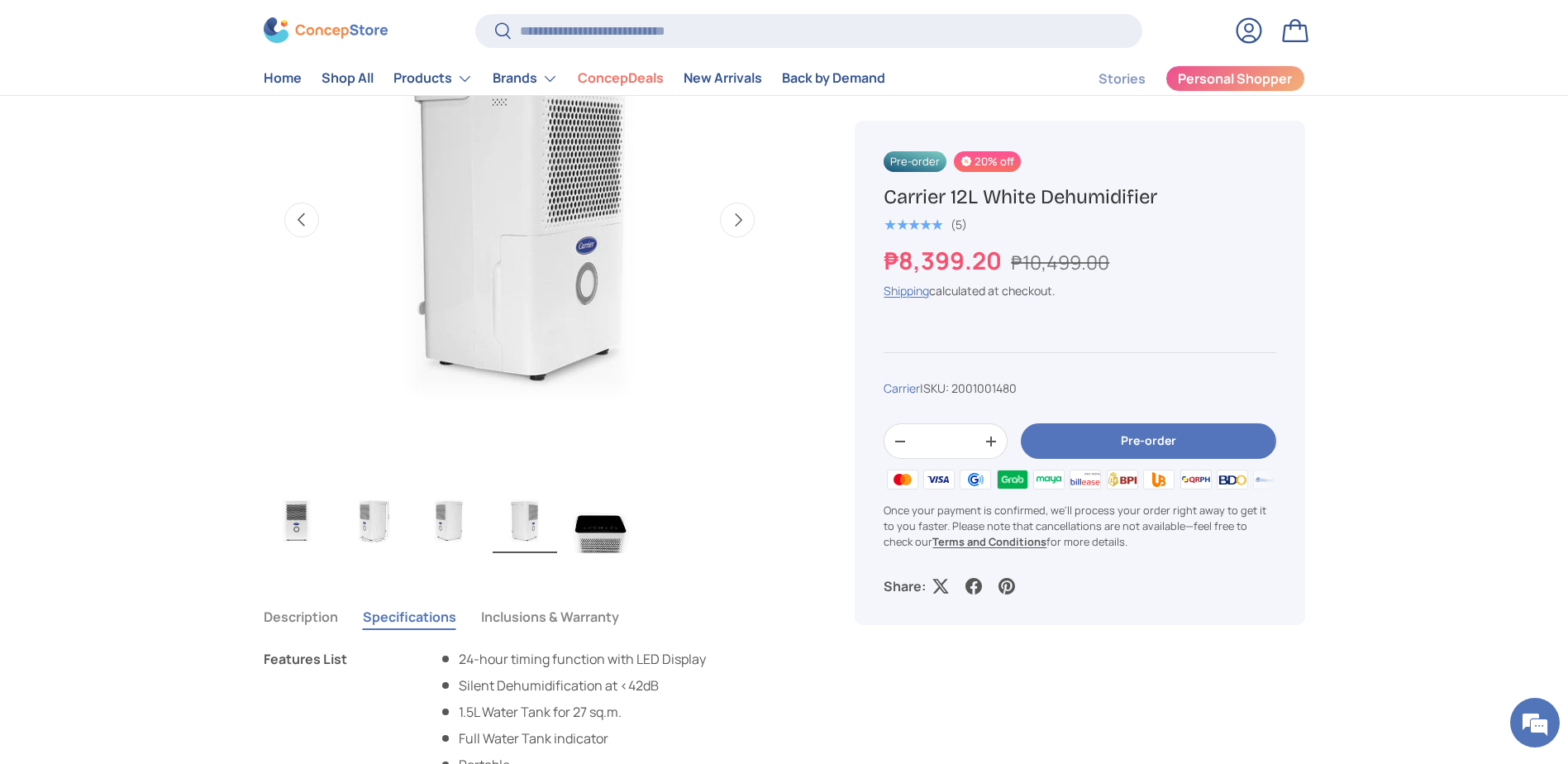
click at [585, 529] on img "Gallery Viewer" at bounding box center [601, 520] width 64 height 66
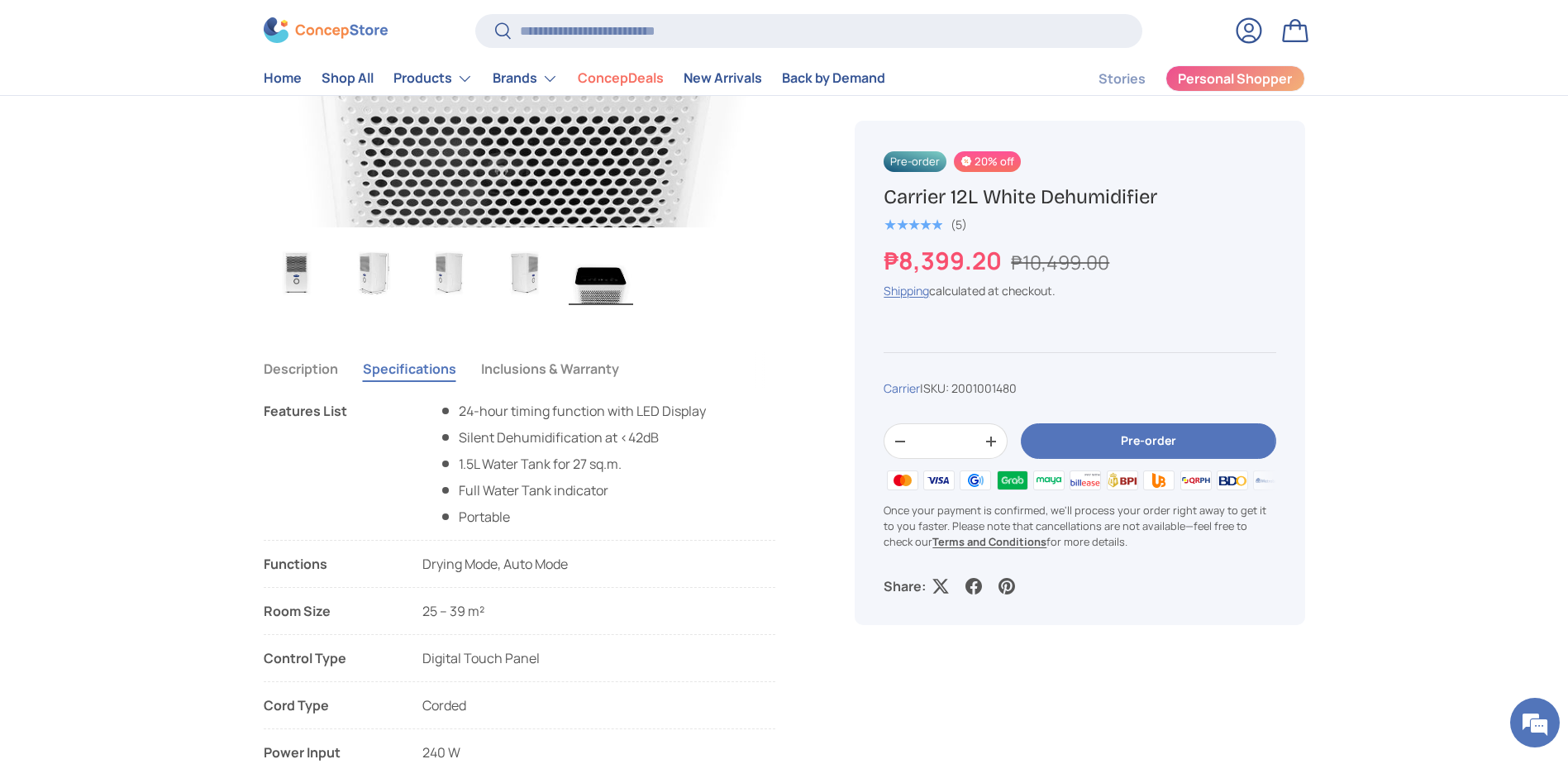
scroll to position [579, 0]
